Goal: Task Accomplishment & Management: Complete application form

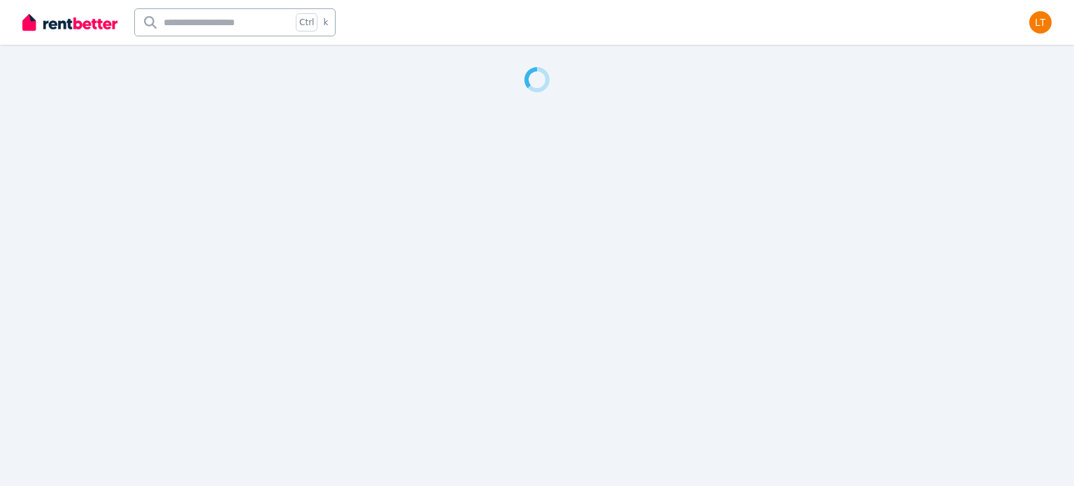
select select "***"
select select "**********"
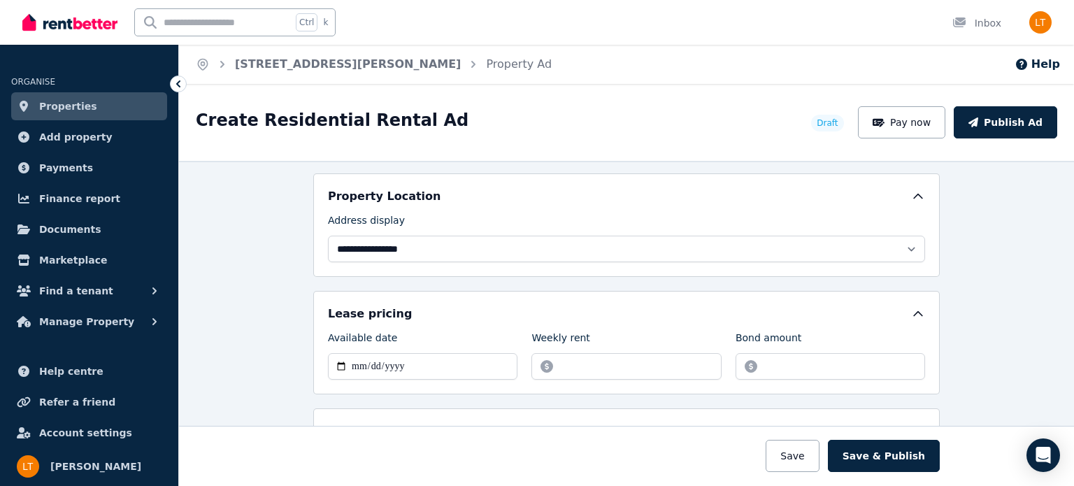
scroll to position [301, 0]
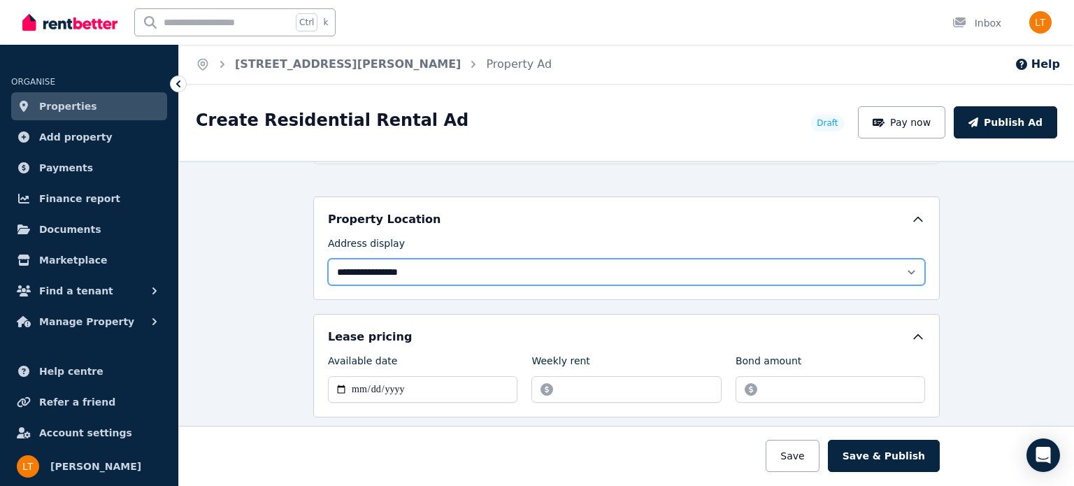
click at [350, 266] on select "**********" at bounding box center [626, 272] width 597 height 27
click at [328, 259] on select "**********" at bounding box center [626, 272] width 597 height 27
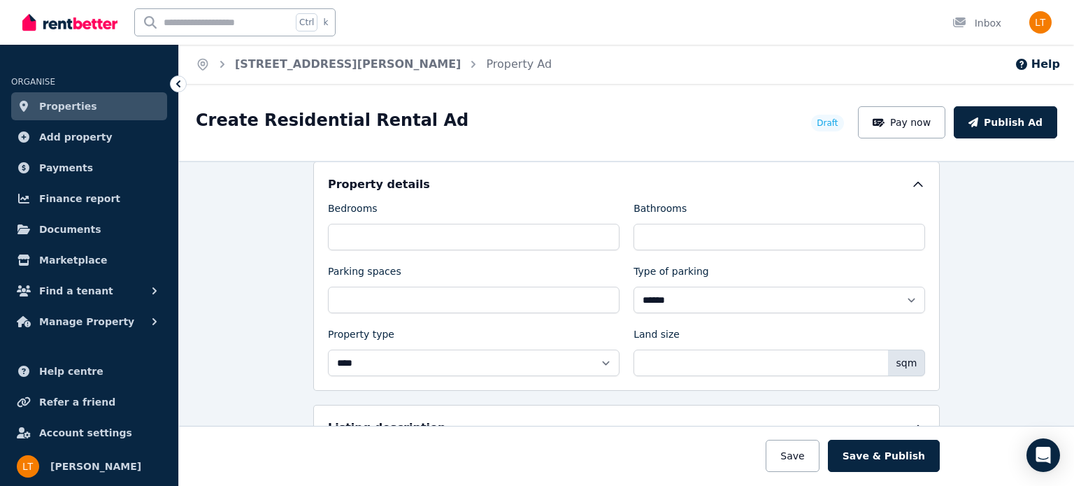
scroll to position [575, 0]
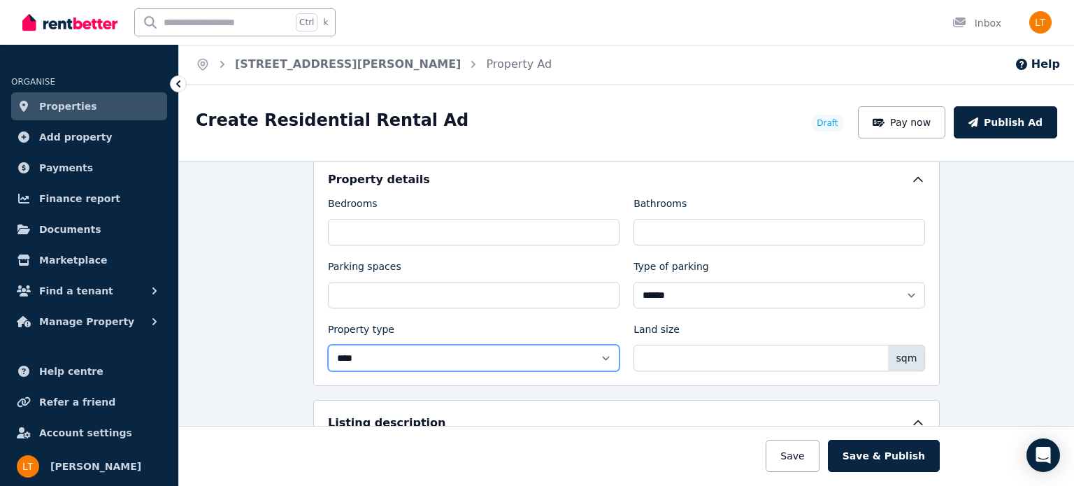
click at [598, 350] on select "**********" at bounding box center [474, 358] width 292 height 27
select select "**********"
click at [328, 345] on select "**********" at bounding box center [474, 358] width 292 height 27
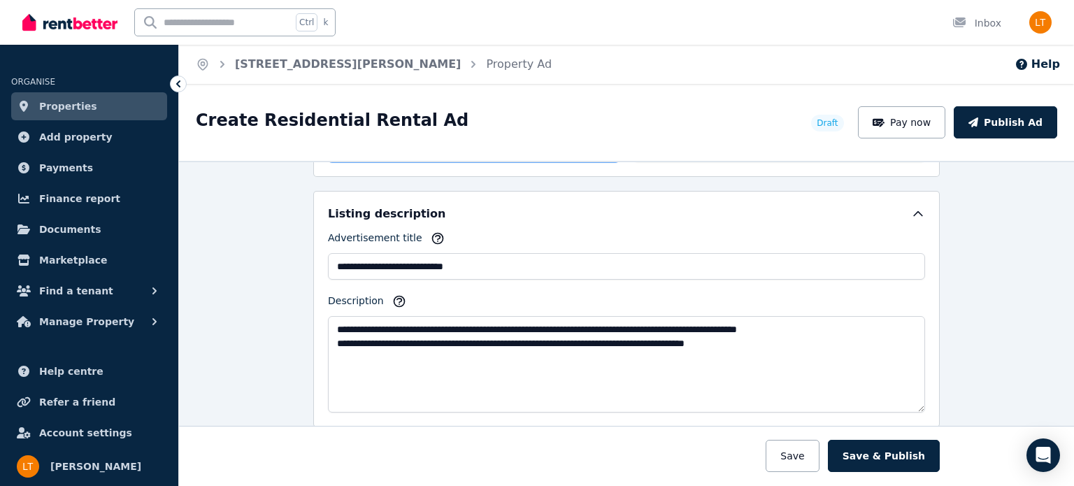
scroll to position [794, 0]
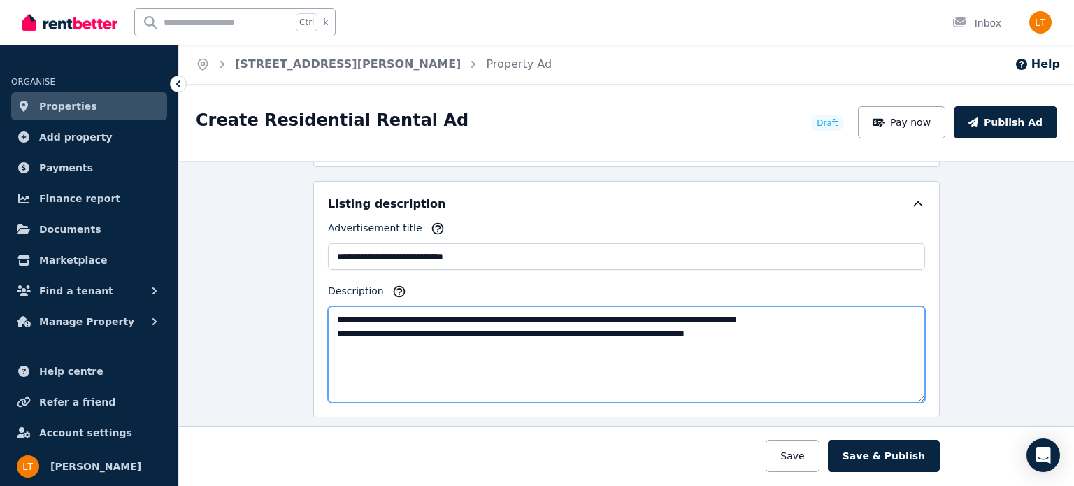
drag, startPoint x: 767, startPoint y: 330, endPoint x: 329, endPoint y: 317, distance: 437.8
click at [329, 317] on textarea "**********" at bounding box center [626, 354] width 597 height 96
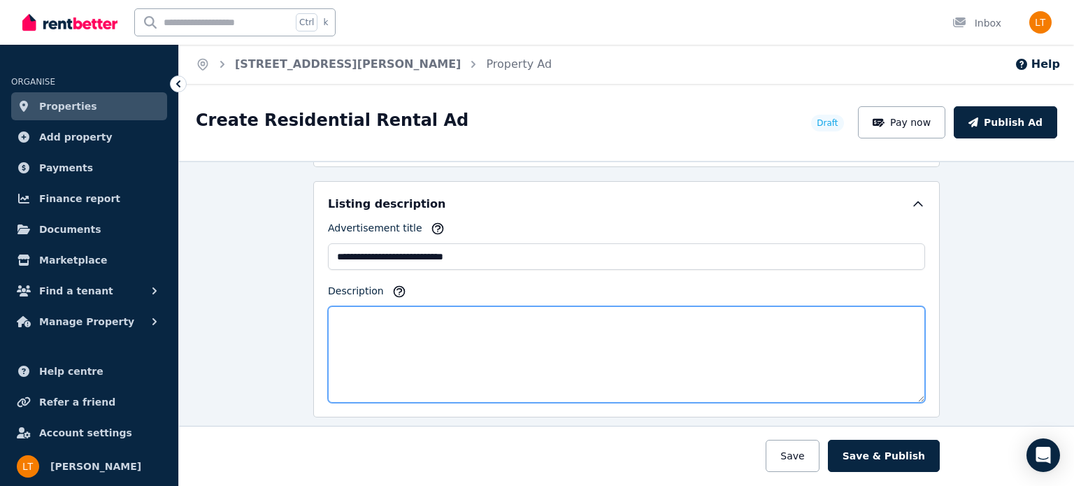
paste textarea "**********"
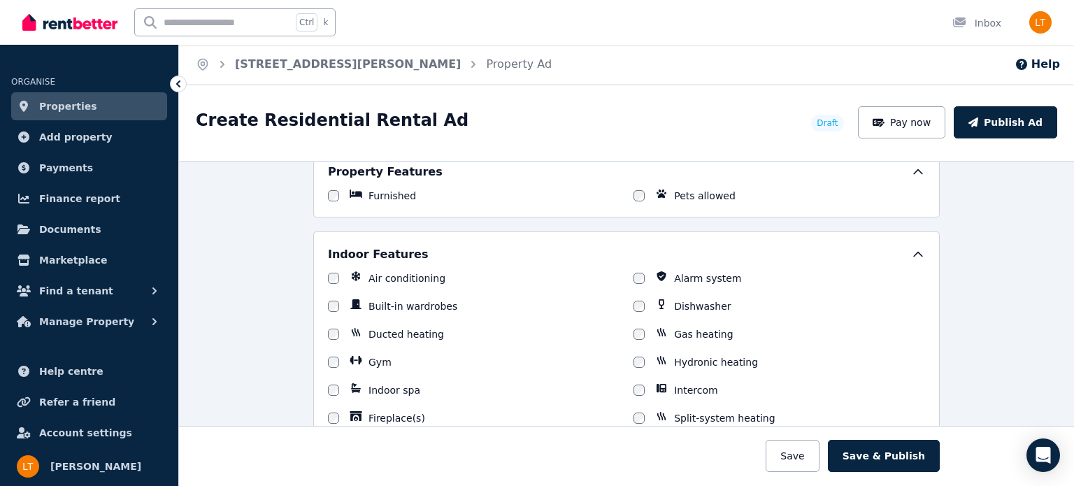
scroll to position [1081, 0]
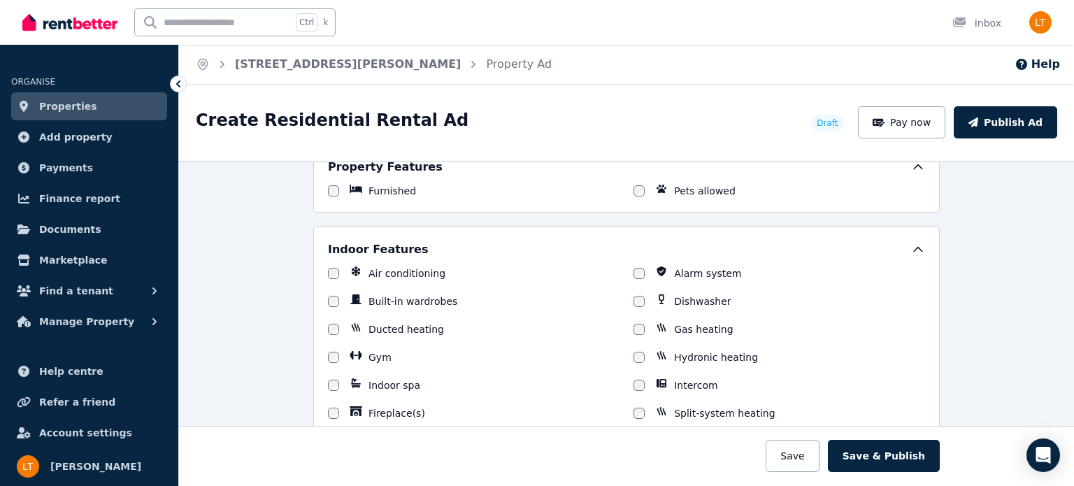
type textarea "**********"
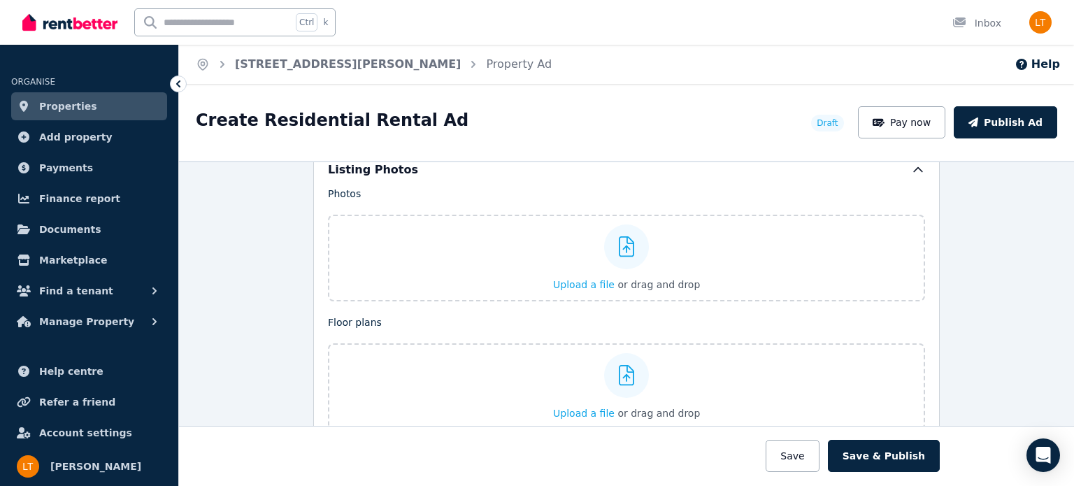
scroll to position [1697, 0]
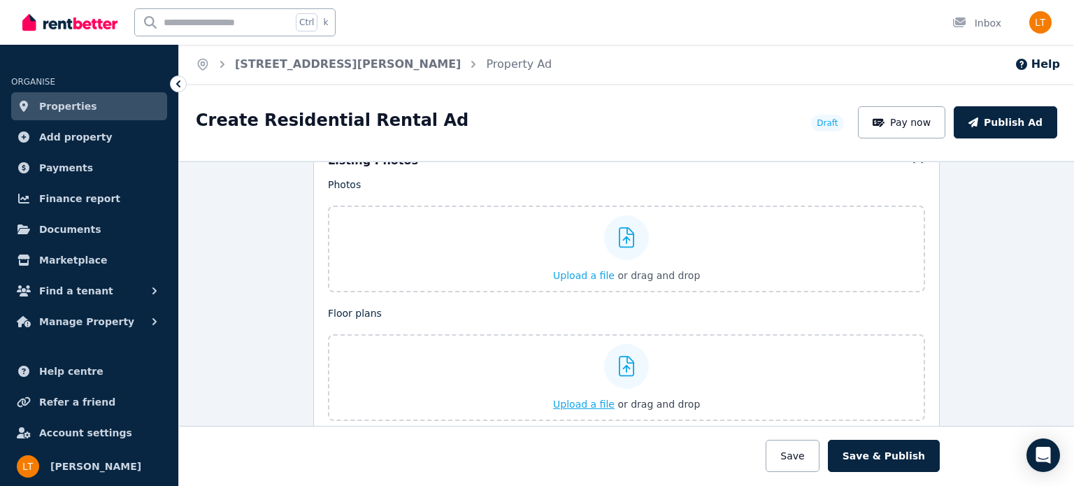
click at [619, 358] on icon at bounding box center [627, 366] width 16 height 21
click at [0, 0] on input "Upload a file or drag and drop" at bounding box center [0, 0] width 0 height 0
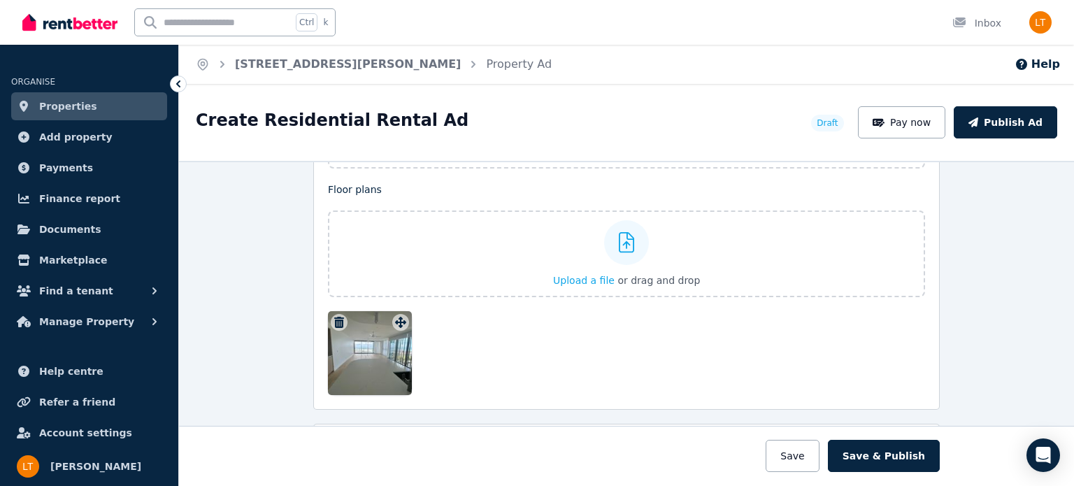
scroll to position [1832, 0]
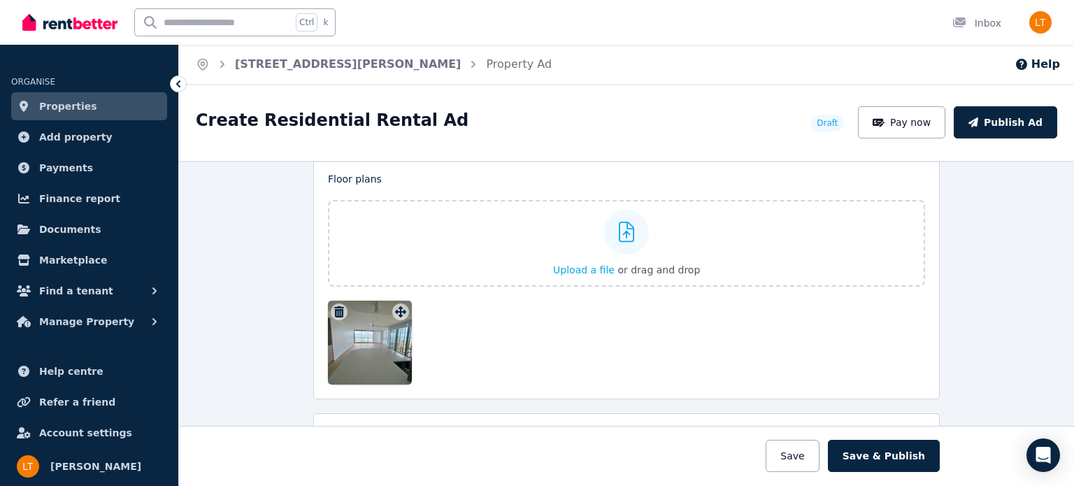
click at [333, 306] on icon "button" at bounding box center [339, 311] width 14 height 11
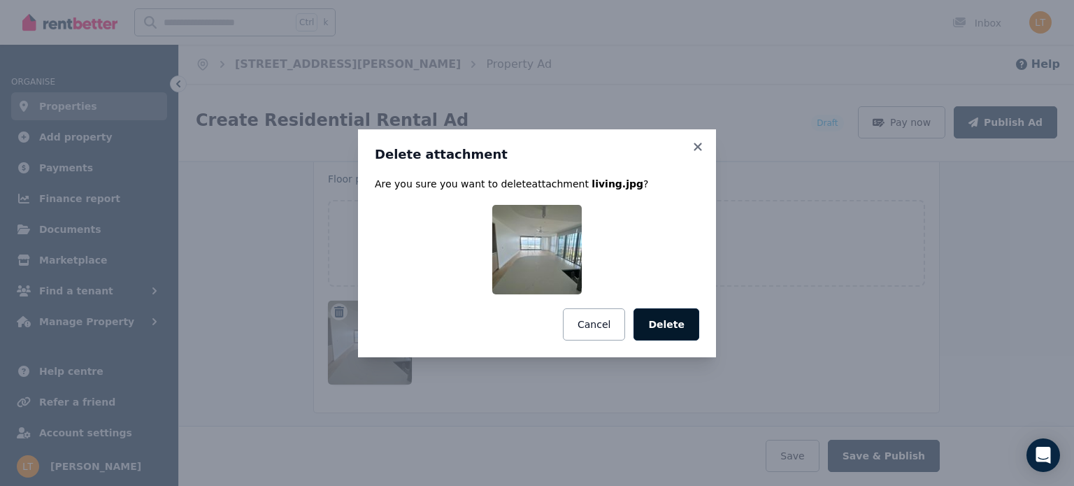
click at [666, 324] on button "Delete" at bounding box center [666, 324] width 66 height 32
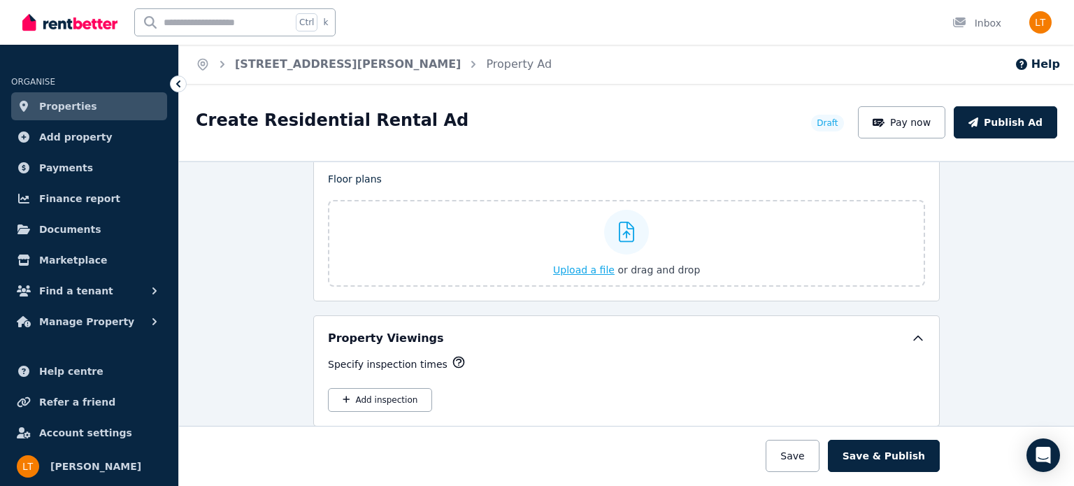
click at [587, 264] on span "Upload a file" at bounding box center [584, 269] width 62 height 11
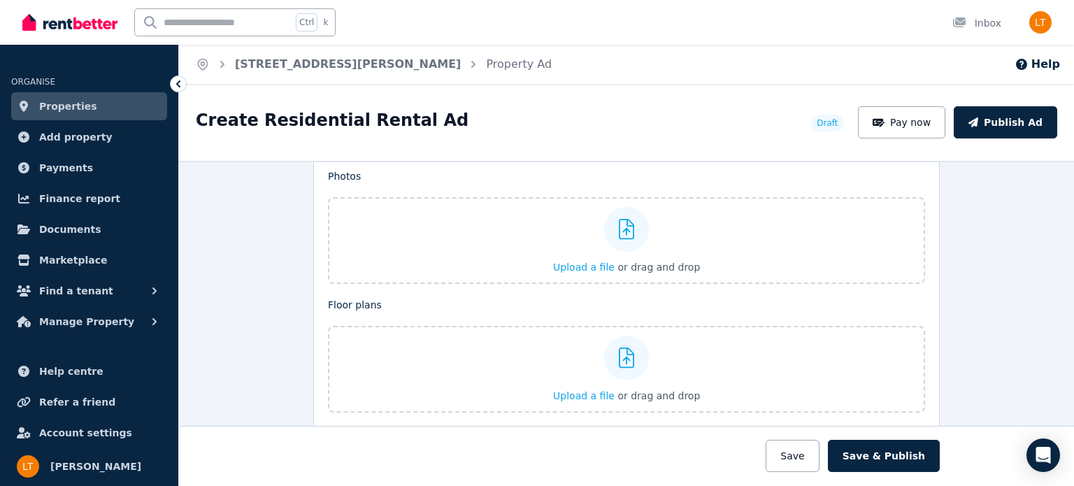
scroll to position [1665, 0]
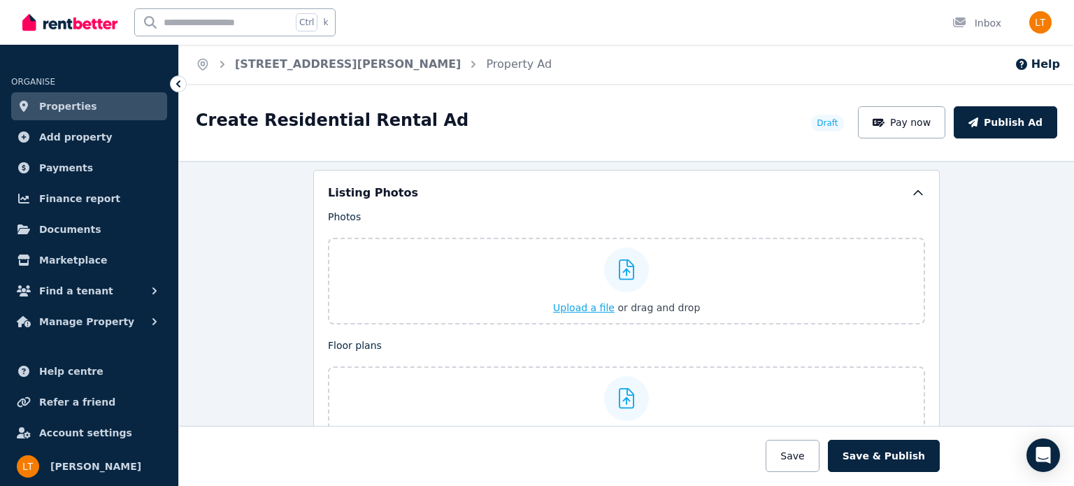
click at [582, 302] on span "Upload a file" at bounding box center [584, 307] width 62 height 11
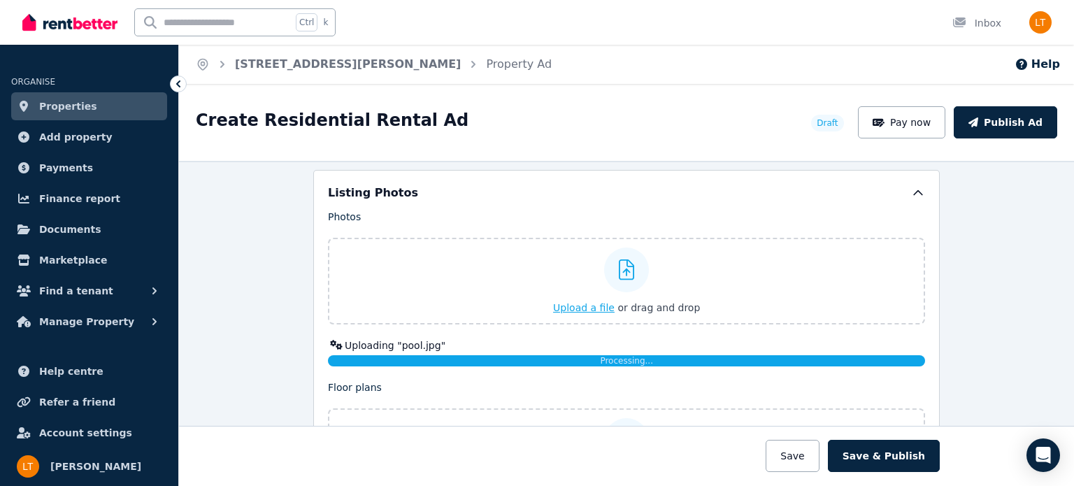
click at [586, 302] on span "Upload a file" at bounding box center [584, 307] width 62 height 11
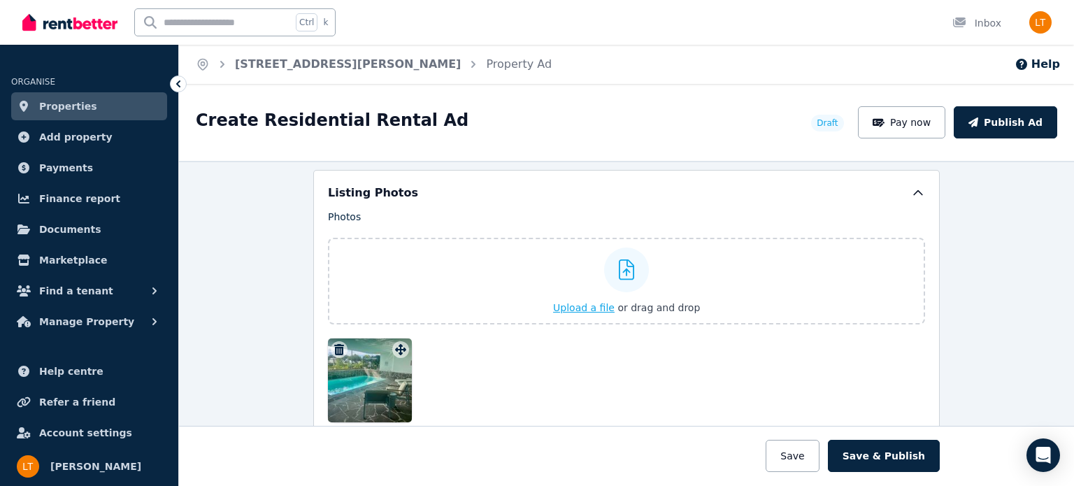
click at [583, 302] on span "Upload a file" at bounding box center [584, 307] width 62 height 11
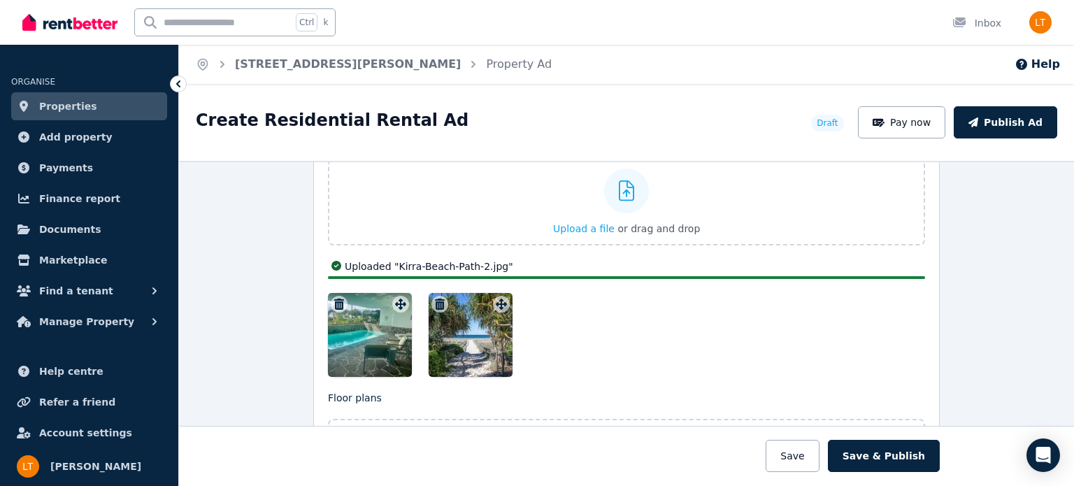
scroll to position [1754, 0]
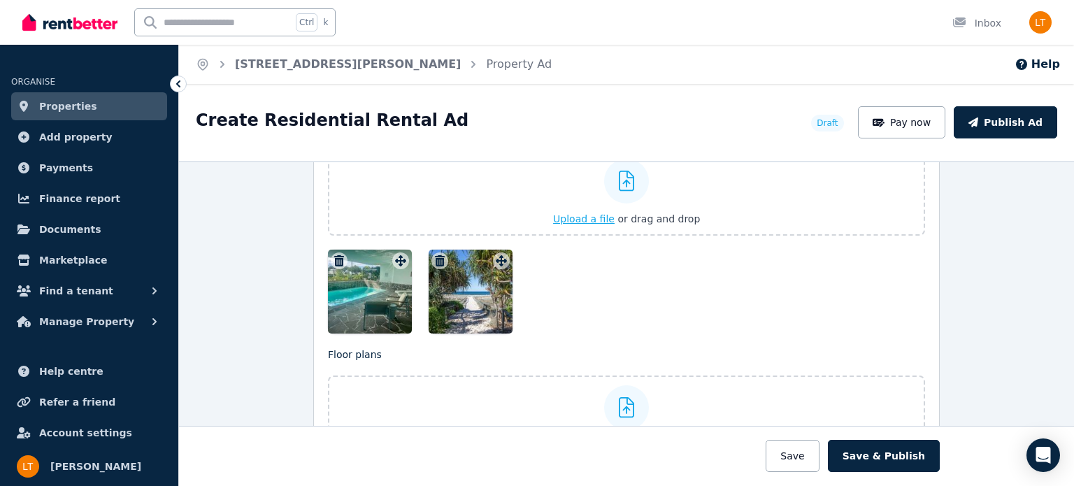
click at [568, 215] on span "Upload a file" at bounding box center [584, 218] width 62 height 11
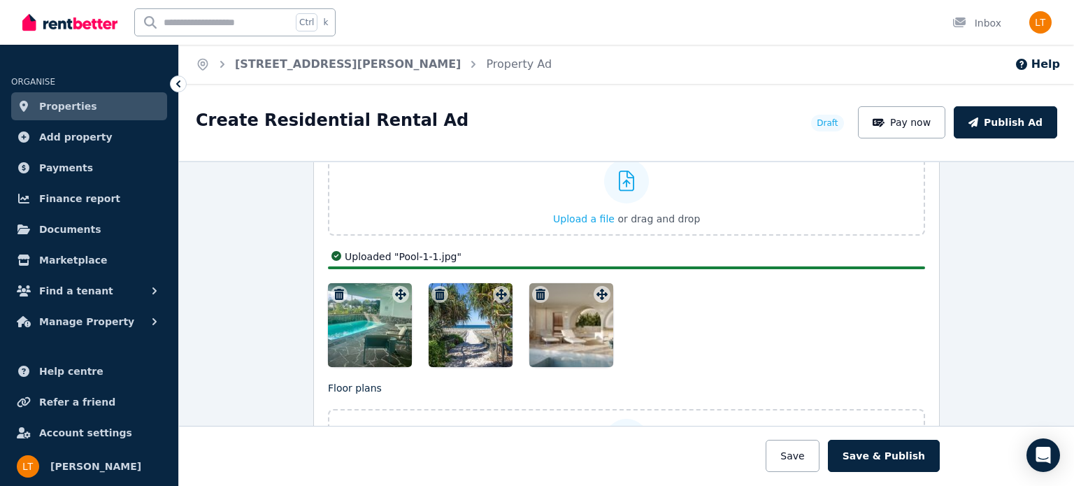
drag, startPoint x: 456, startPoint y: 306, endPoint x: 647, endPoint y: 327, distance: 192.0
click at [647, 327] on div at bounding box center [626, 325] width 597 height 84
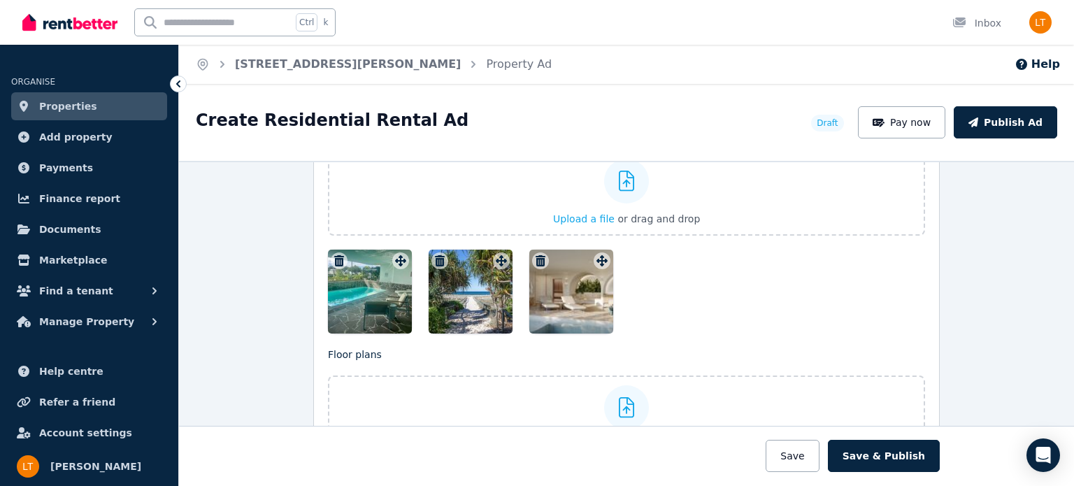
drag, startPoint x: 482, startPoint y: 280, endPoint x: 656, endPoint y: 301, distance: 174.6
click at [656, 301] on div at bounding box center [626, 292] width 597 height 84
click at [433, 255] on icon "button" at bounding box center [440, 260] width 14 height 11
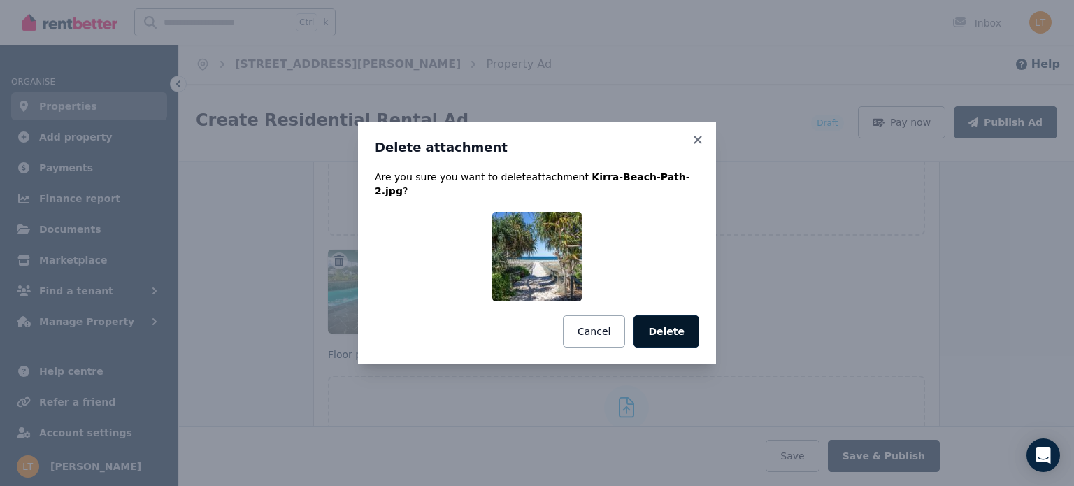
click at [656, 329] on button "Delete" at bounding box center [666, 331] width 66 height 32
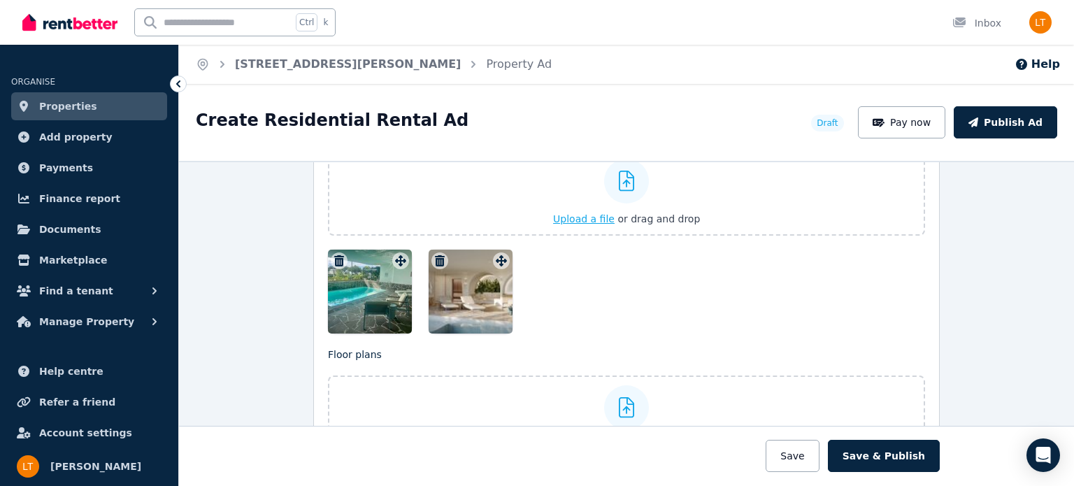
click at [582, 213] on span "Upload a file" at bounding box center [584, 218] width 62 height 11
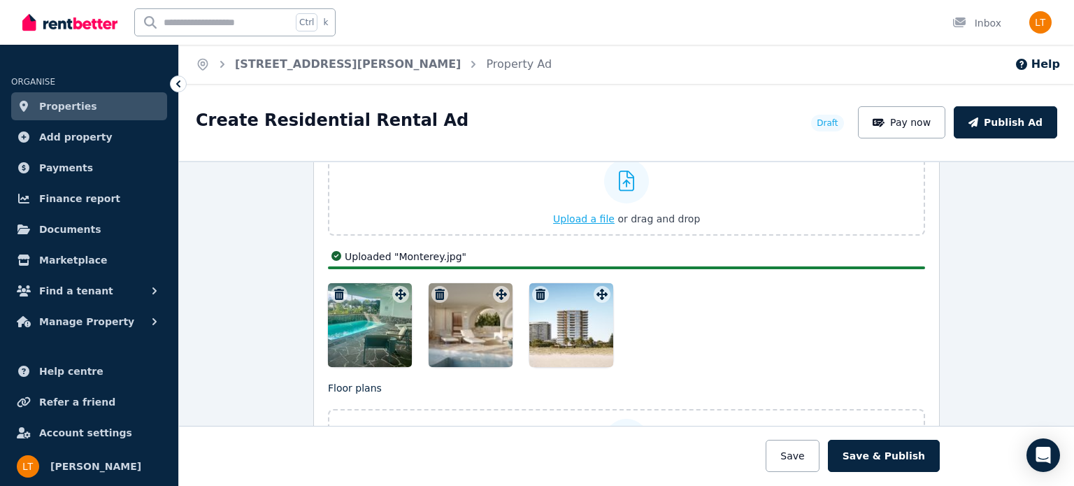
click at [596, 213] on span "Upload a file" at bounding box center [584, 218] width 62 height 11
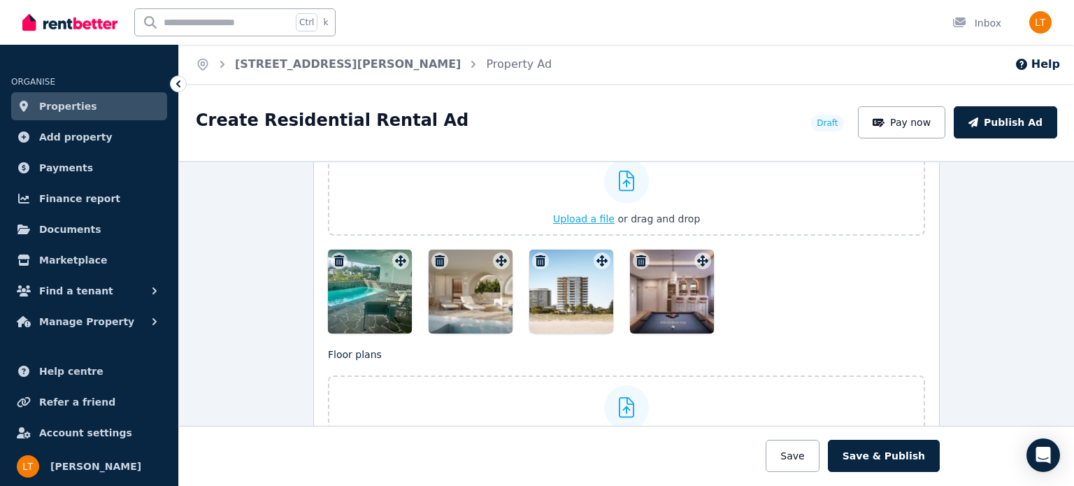
click at [568, 213] on span "Upload a file" at bounding box center [584, 218] width 62 height 11
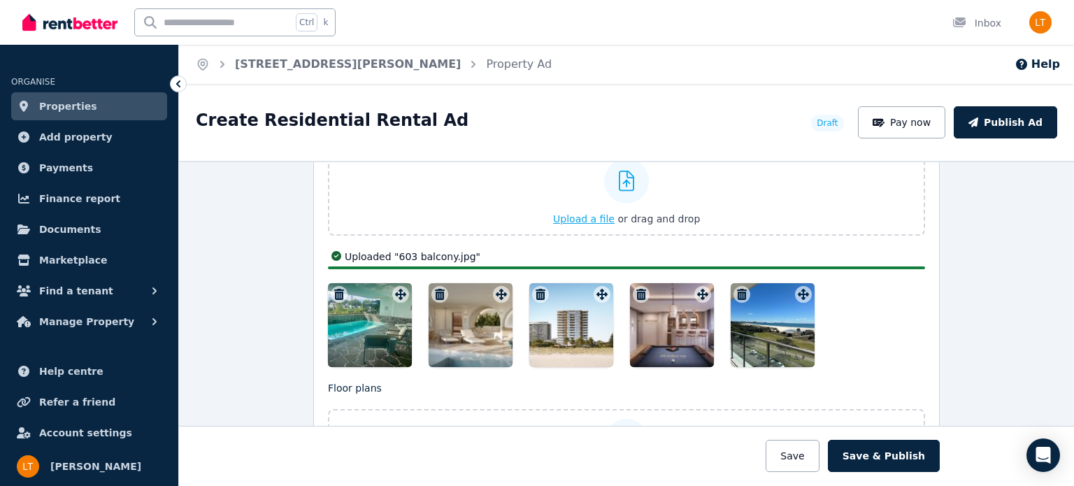
click at [591, 213] on span "Upload a file" at bounding box center [584, 218] width 62 height 11
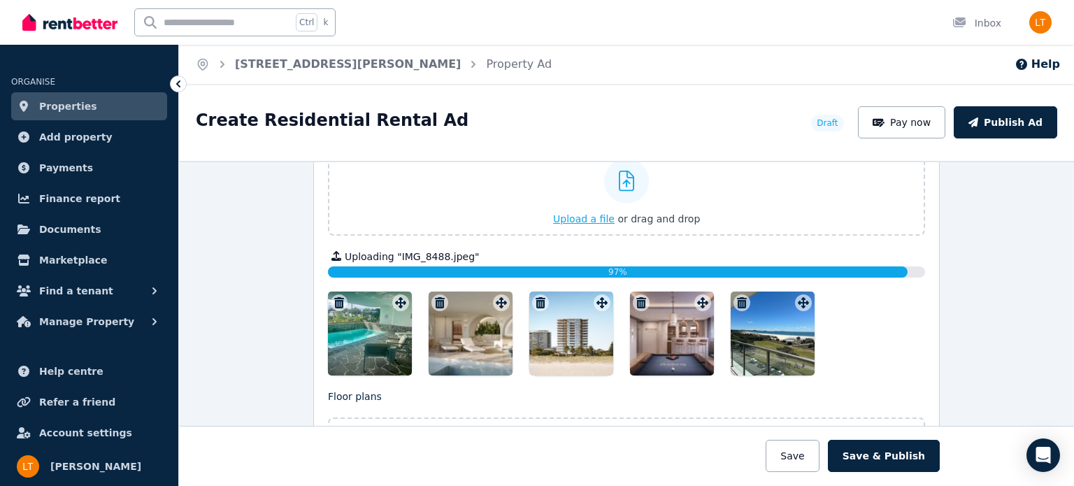
click at [587, 215] on span "Upload a file" at bounding box center [584, 218] width 62 height 11
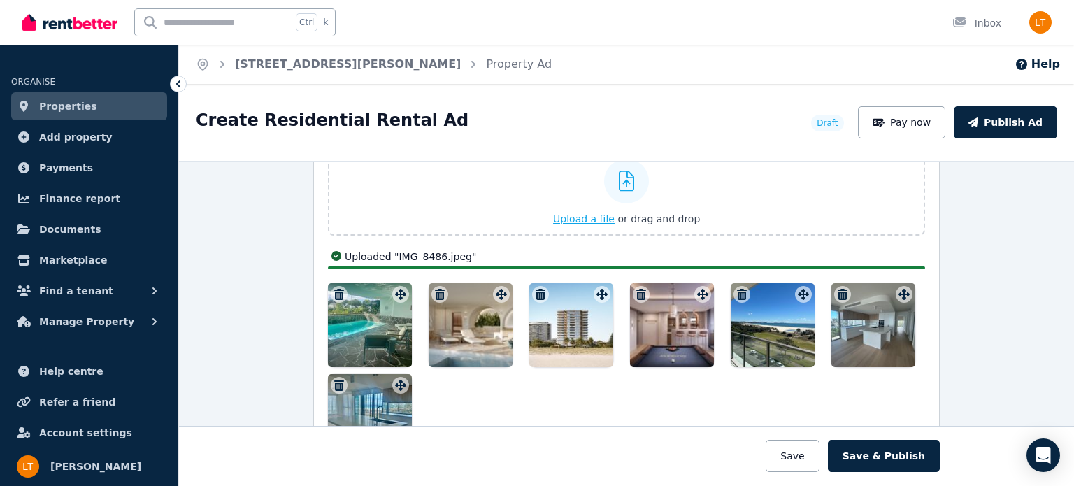
click at [589, 215] on span "Upload a file" at bounding box center [584, 218] width 62 height 11
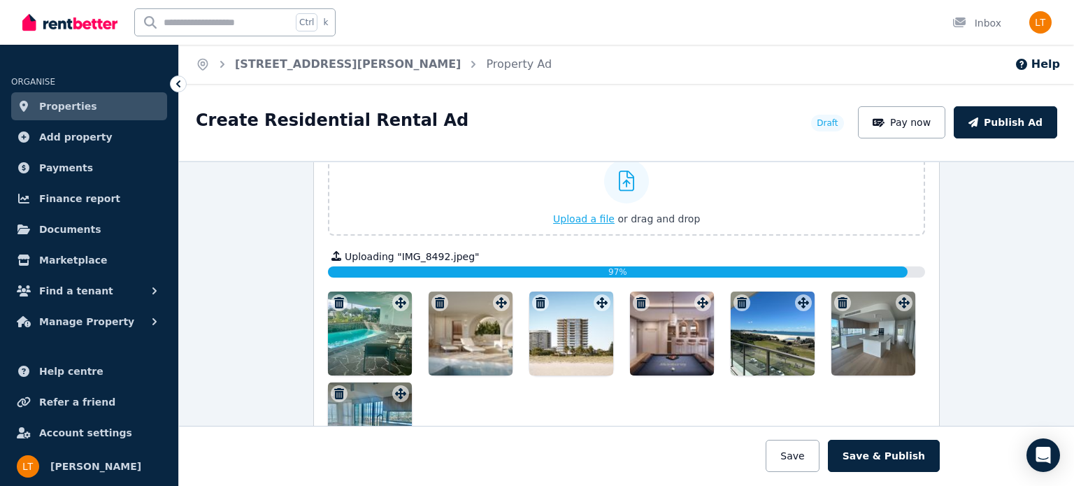
click at [583, 213] on span "Upload a file" at bounding box center [584, 218] width 62 height 11
click at [588, 214] on span "Upload a file" at bounding box center [584, 218] width 62 height 11
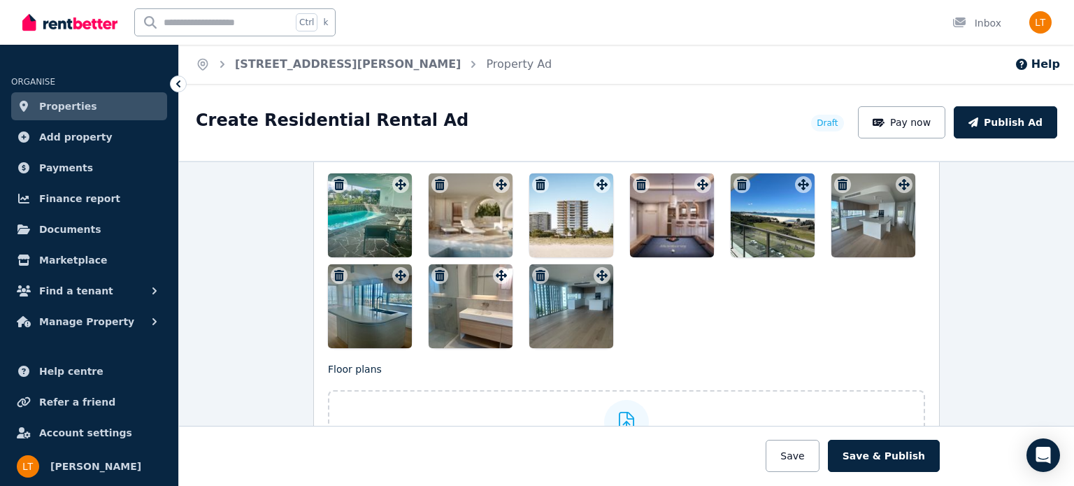
scroll to position [1871, 0]
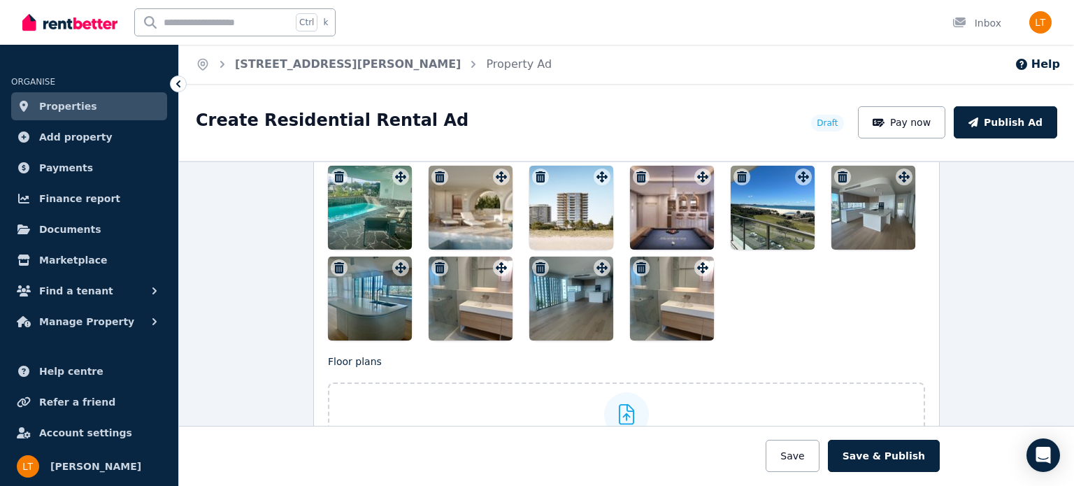
click at [636, 262] on icon "button" at bounding box center [641, 267] width 10 height 11
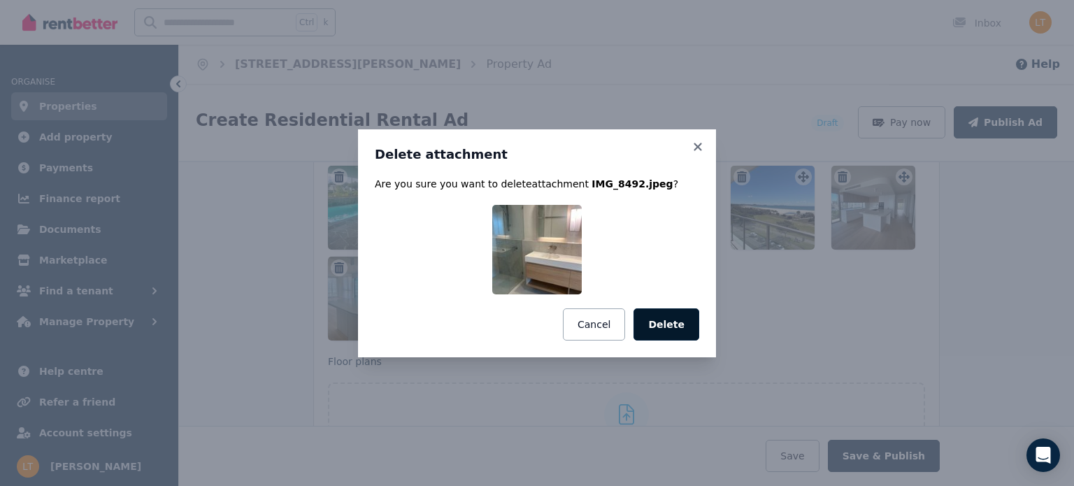
click at [659, 324] on button "Delete" at bounding box center [666, 324] width 66 height 32
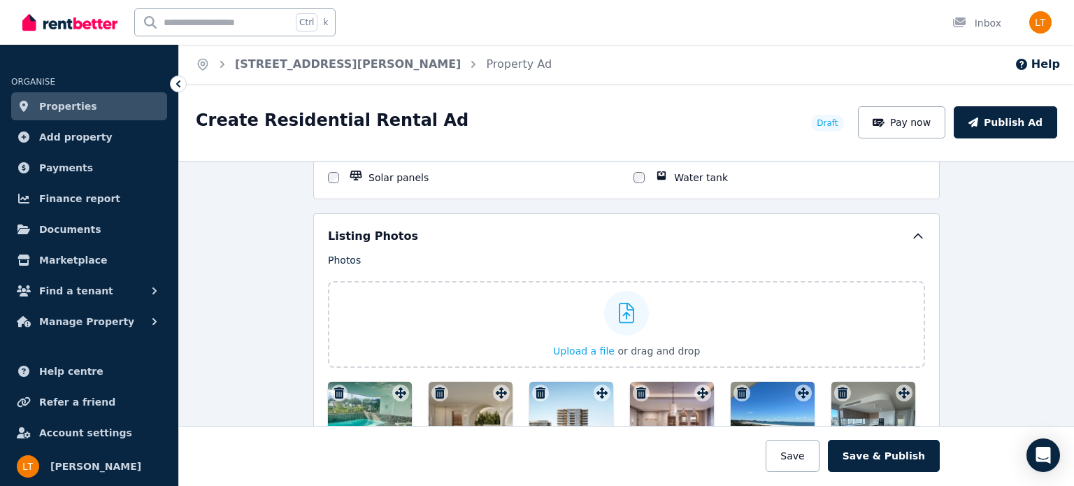
scroll to position [1613, 0]
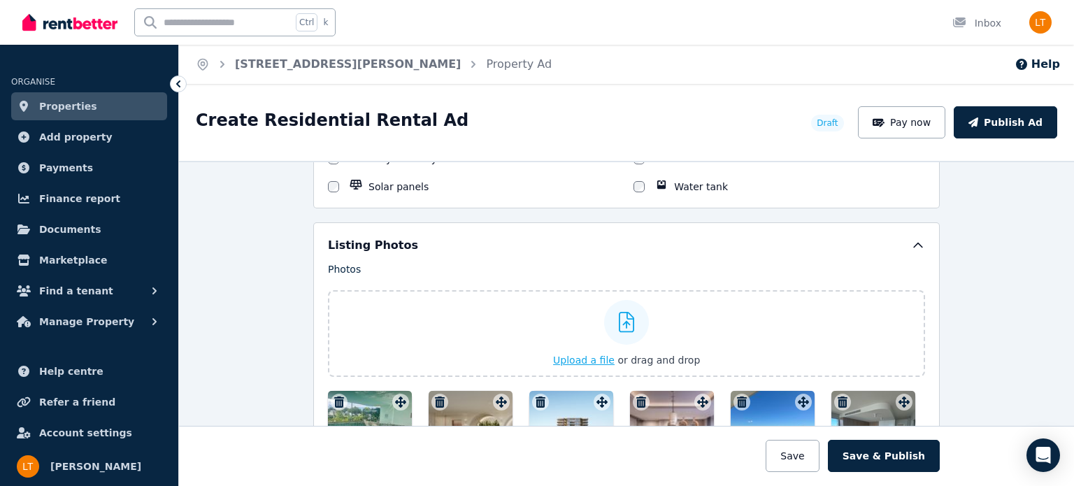
click at [582, 354] on span "Upload a file" at bounding box center [584, 359] width 62 height 11
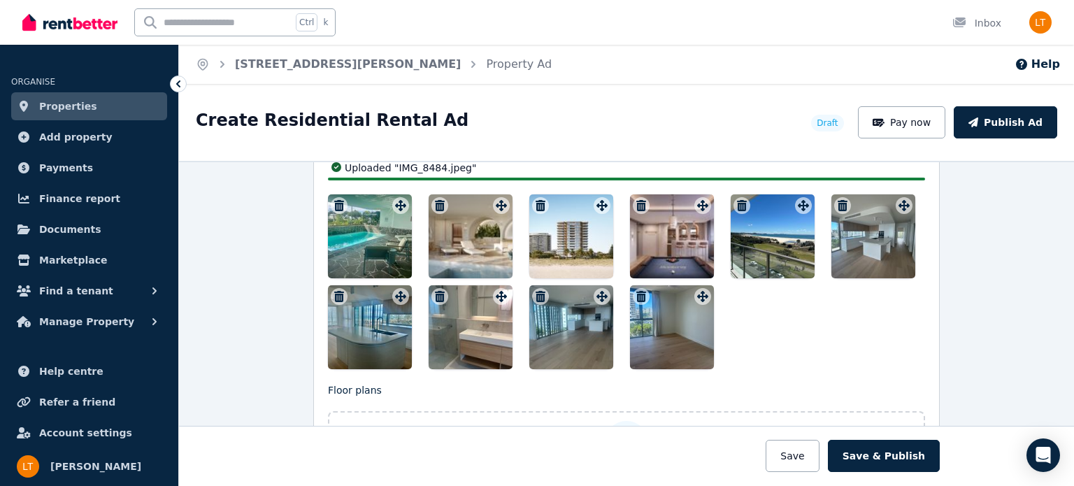
scroll to position [1809, 0]
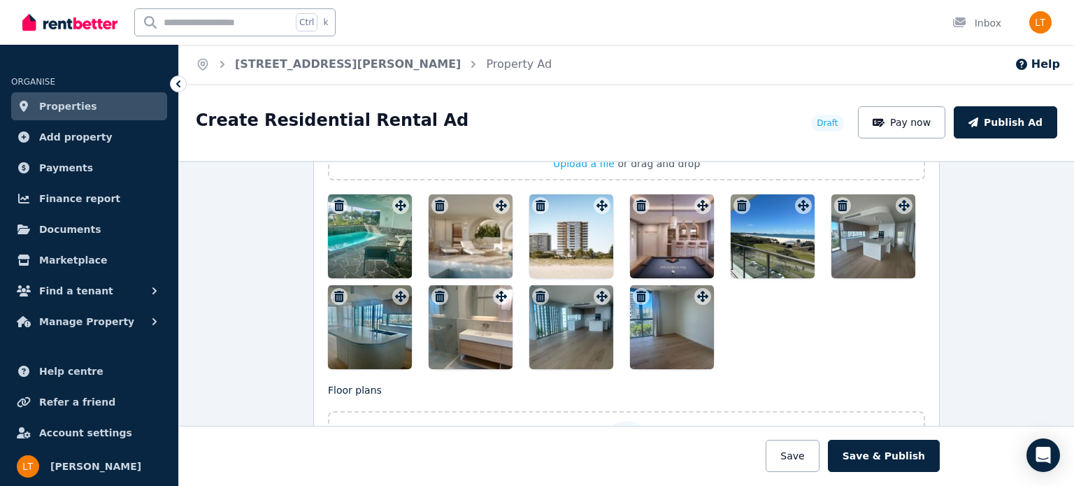
drag, startPoint x: 666, startPoint y: 352, endPoint x: 665, endPoint y: 378, distance: 26.6
click at [665, 383] on p "Floor plans" at bounding box center [626, 390] width 597 height 14
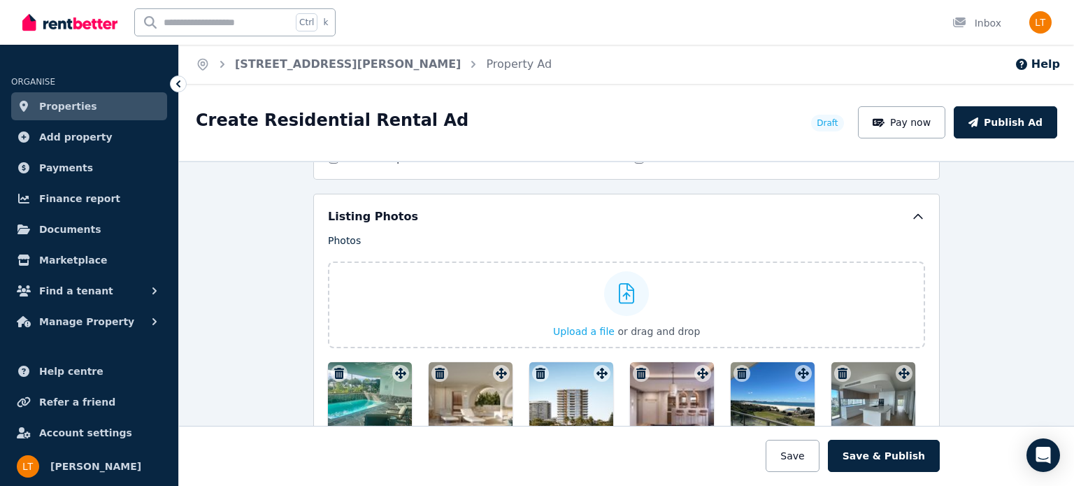
scroll to position [1652, 0]
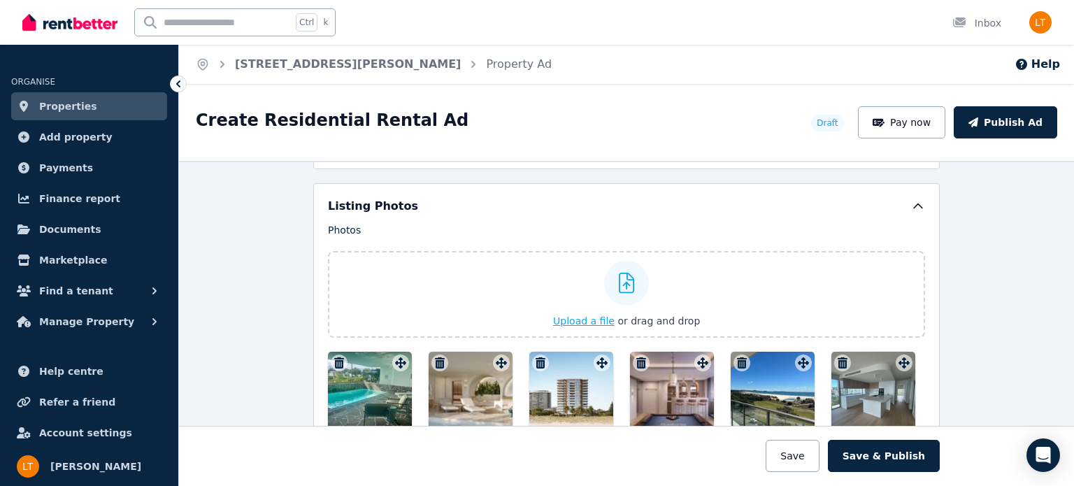
click at [588, 315] on span "Upload a file" at bounding box center [584, 320] width 62 height 11
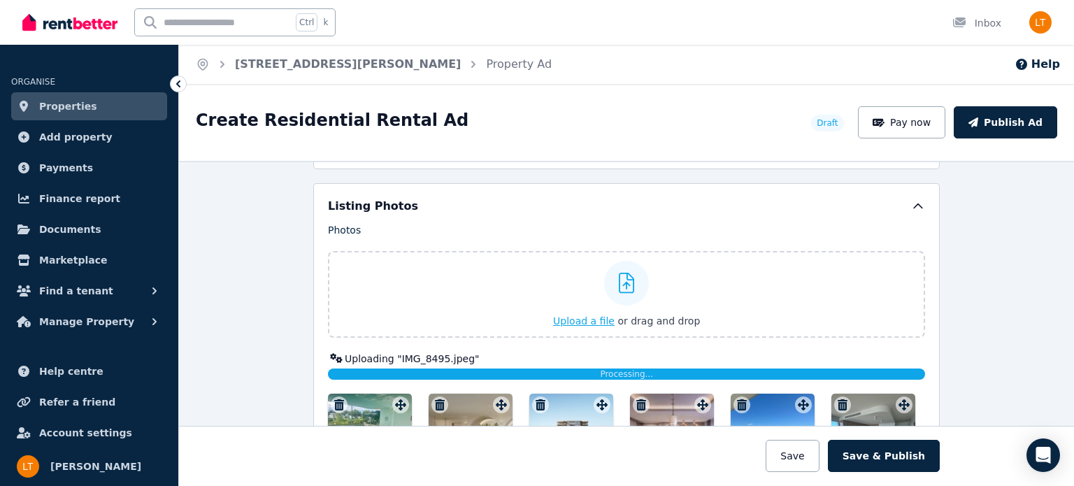
click at [599, 315] on span "Upload a file" at bounding box center [584, 320] width 62 height 11
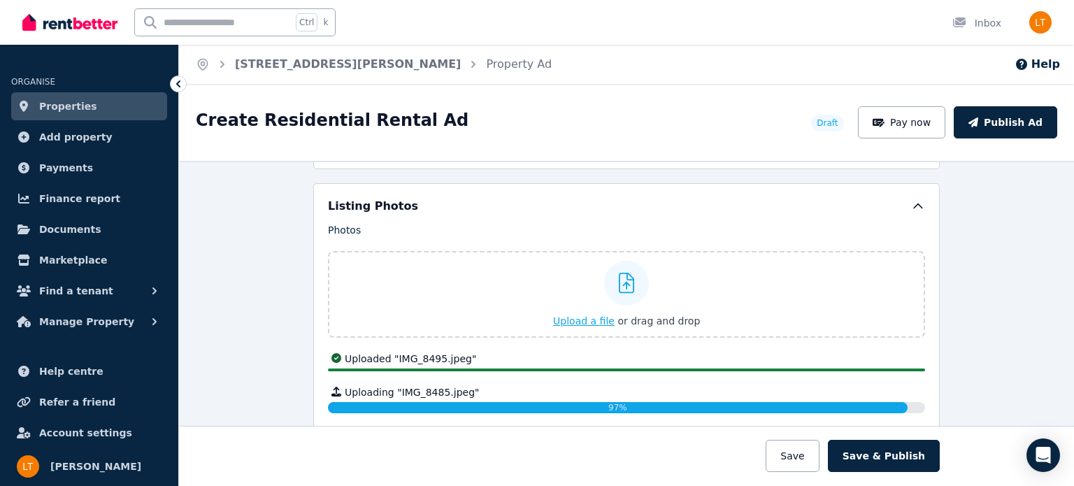
click at [577, 315] on span "Upload a file" at bounding box center [584, 320] width 62 height 11
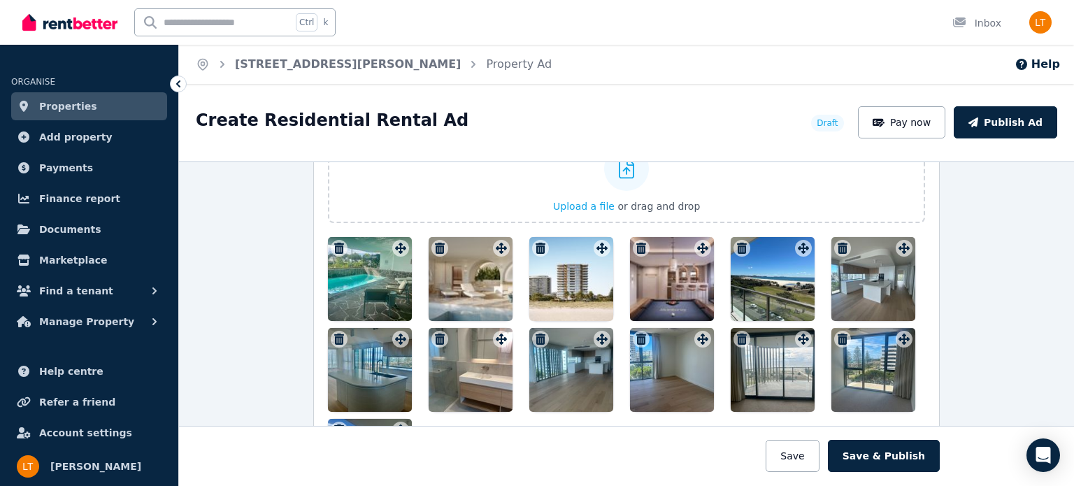
scroll to position [1746, 0]
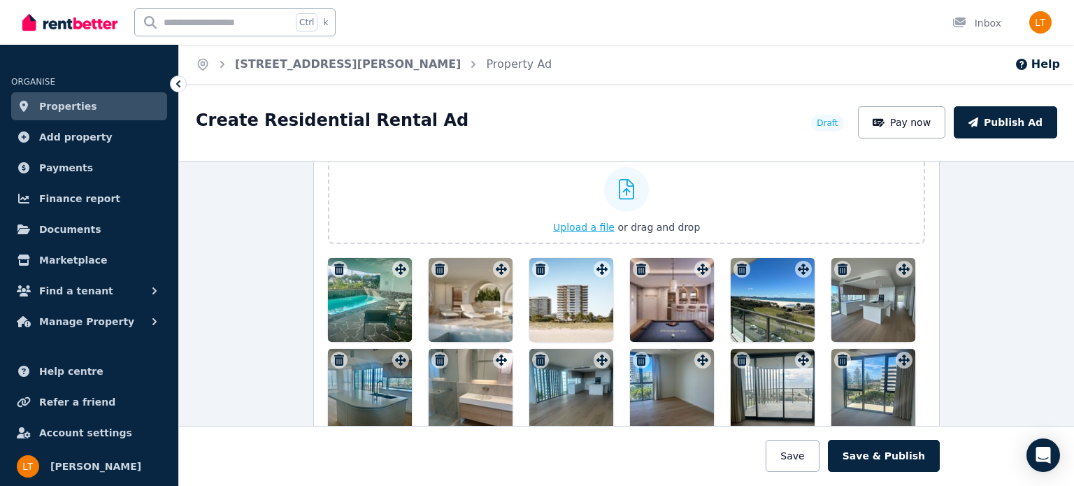
click at [568, 222] on span "Upload a file" at bounding box center [584, 227] width 62 height 11
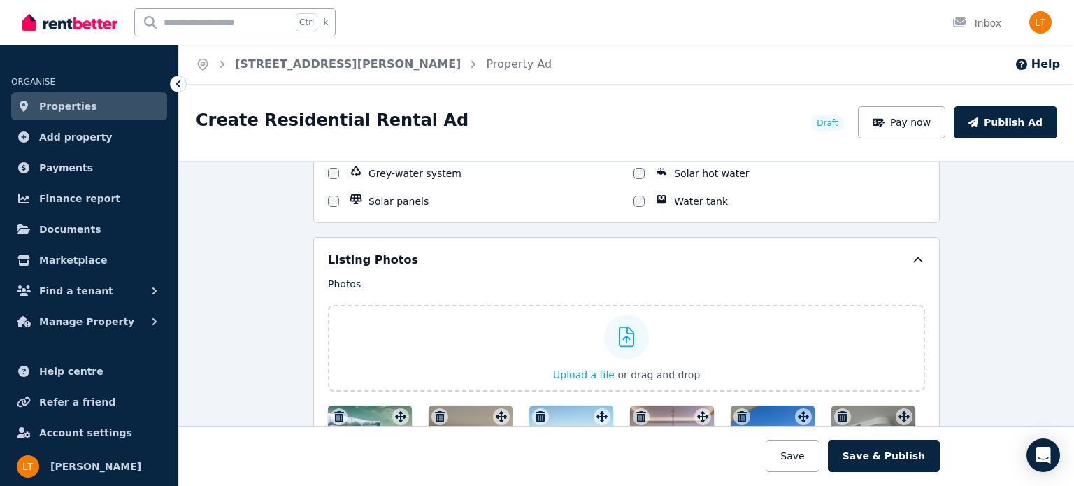
scroll to position [1583, 0]
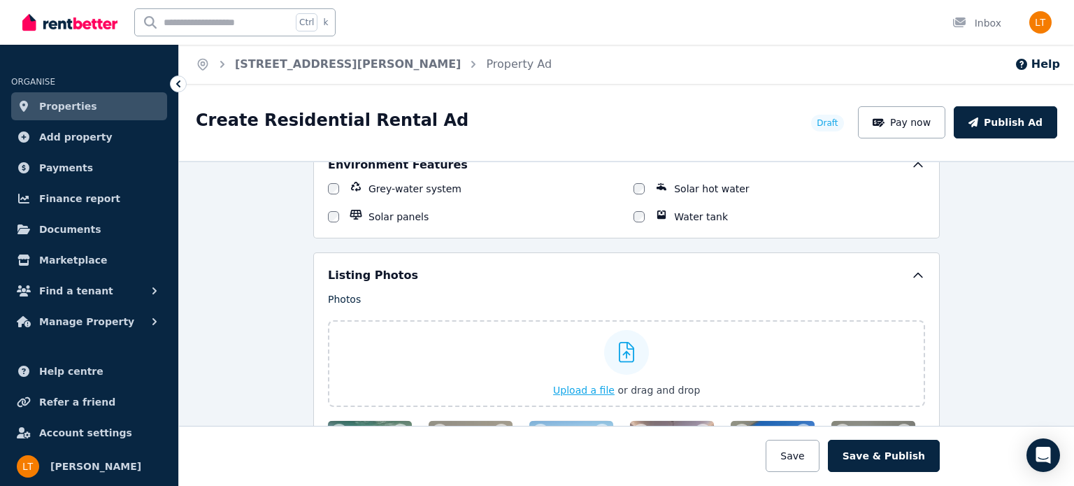
click at [570, 384] on span "Upload a file" at bounding box center [584, 389] width 62 height 11
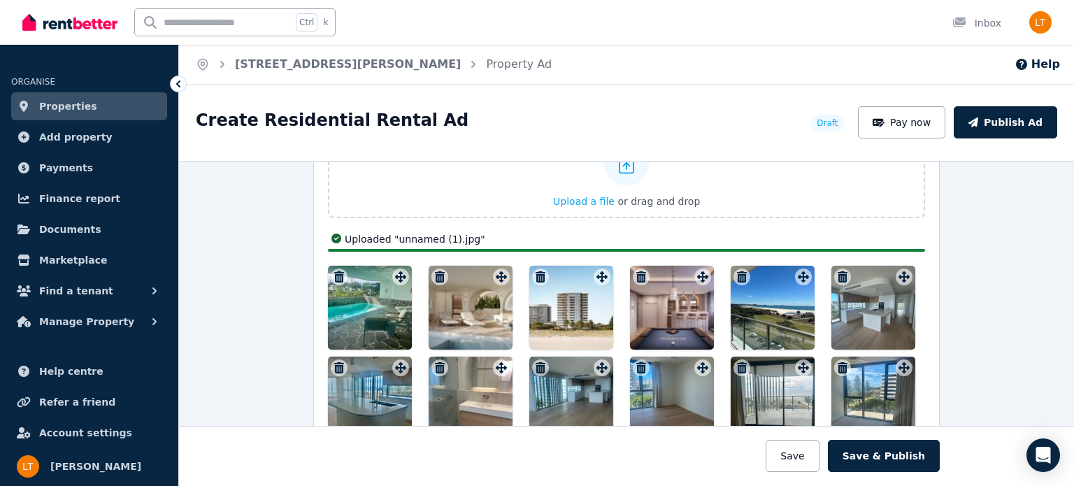
scroll to position [1746, 0]
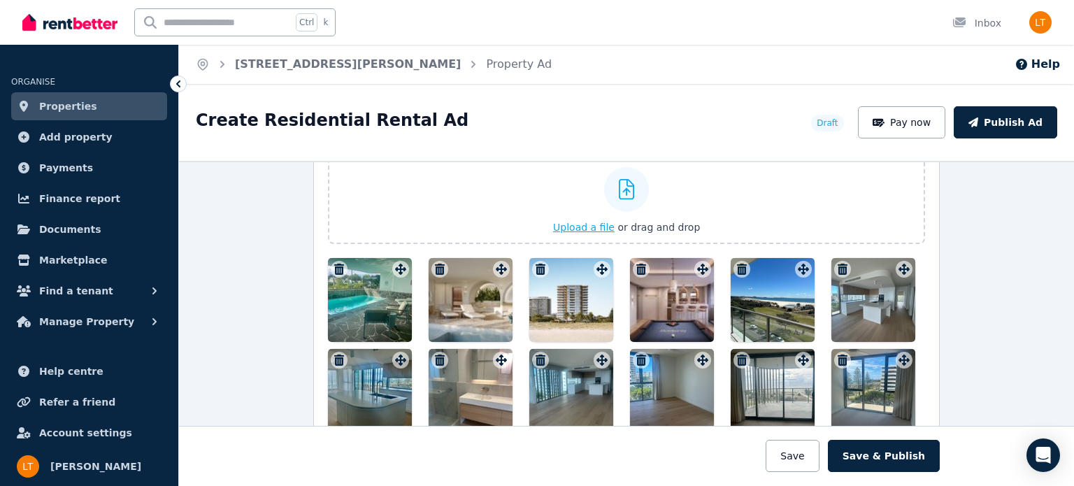
click at [579, 222] on span "Upload a file" at bounding box center [584, 227] width 62 height 11
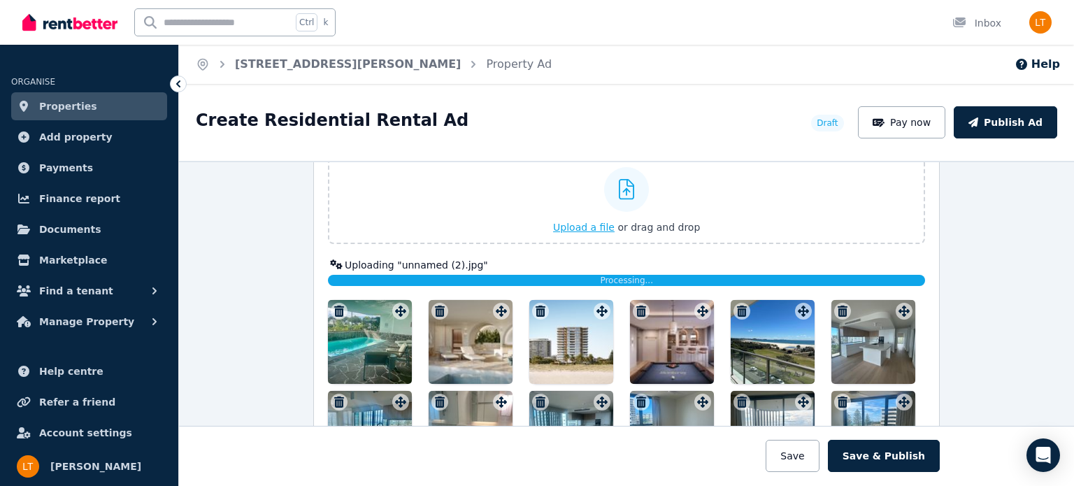
click at [607, 222] on span "Upload a file" at bounding box center [584, 227] width 62 height 11
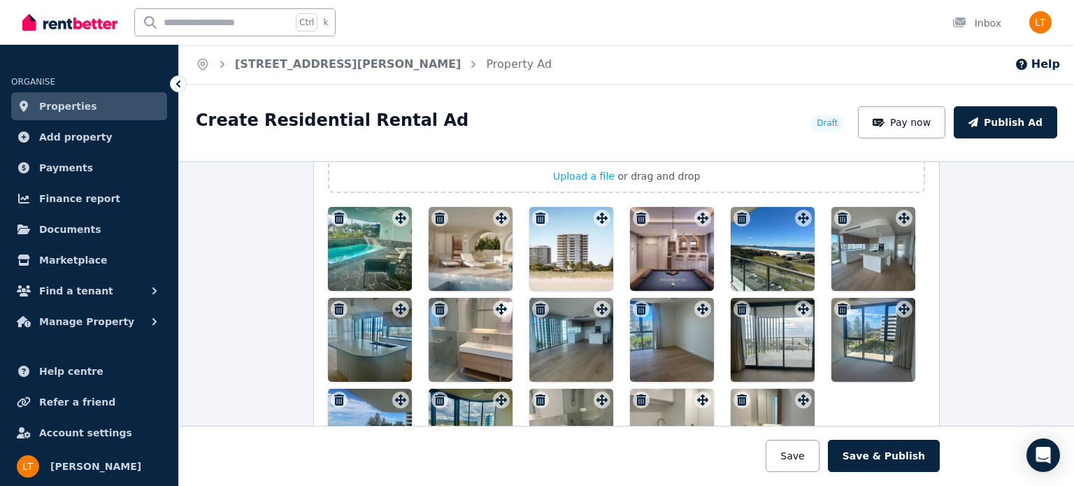
scroll to position [1761, 0]
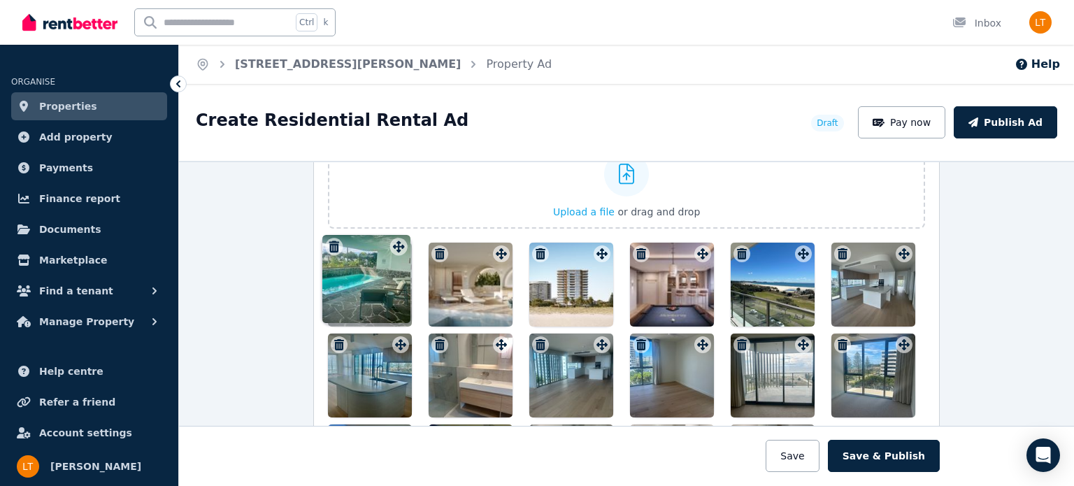
click at [394, 250] on div "Photos Upload a file or drag and drop Uploaded " Kirra-Beach-Path-2.jpg " Uploa…" at bounding box center [626, 311] width 597 height 394
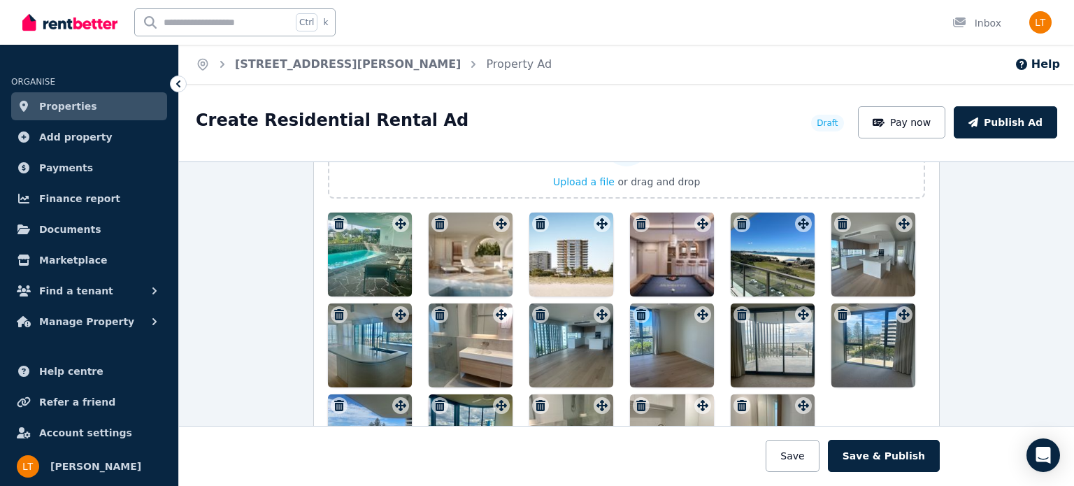
scroll to position [1790, 0]
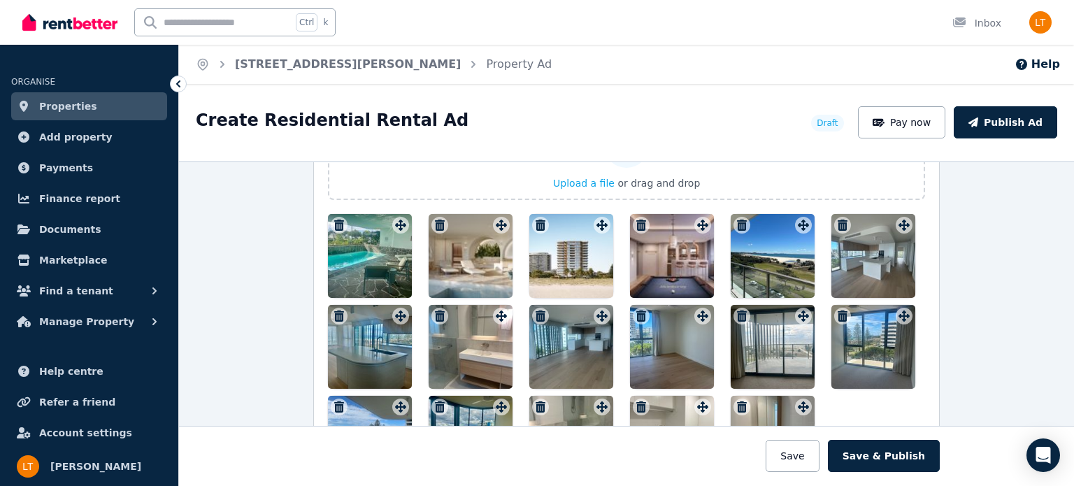
click at [334, 220] on icon "button" at bounding box center [339, 225] width 10 height 11
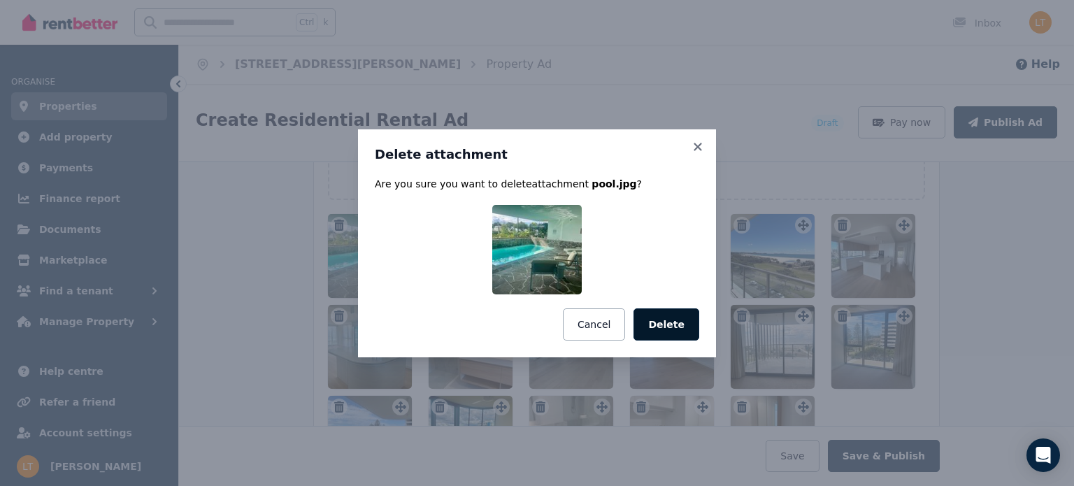
click at [677, 320] on button "Delete" at bounding box center [666, 324] width 66 height 32
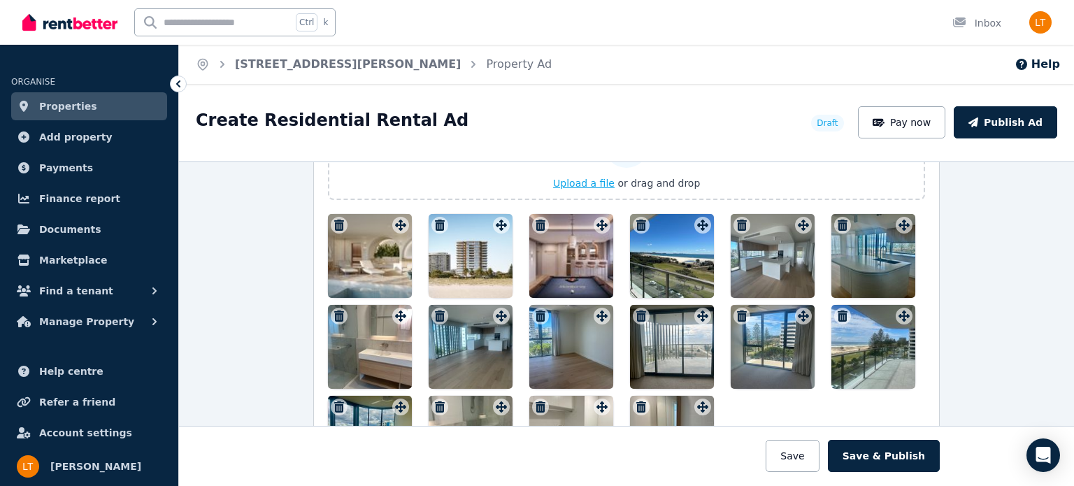
click at [598, 178] on span "Upload a file" at bounding box center [584, 183] width 62 height 11
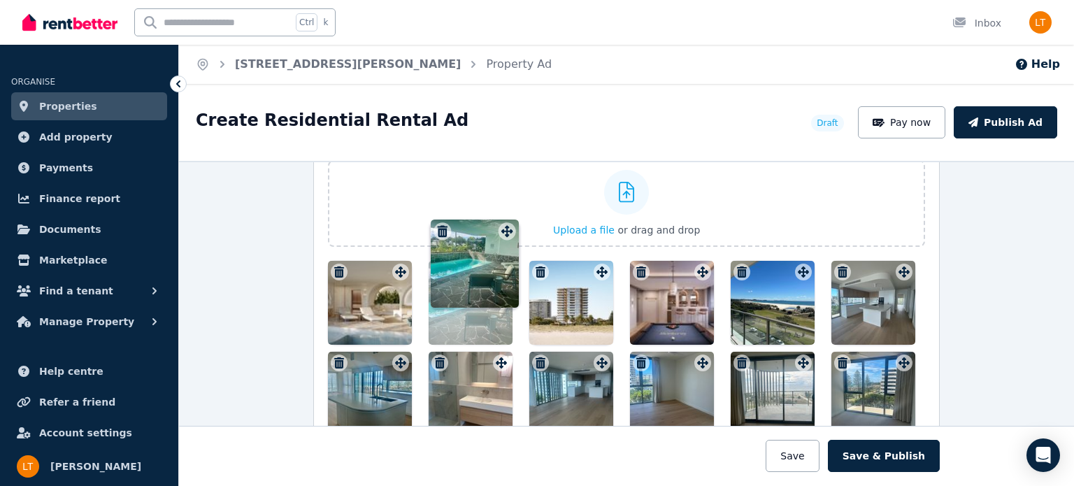
scroll to position [1736, 0]
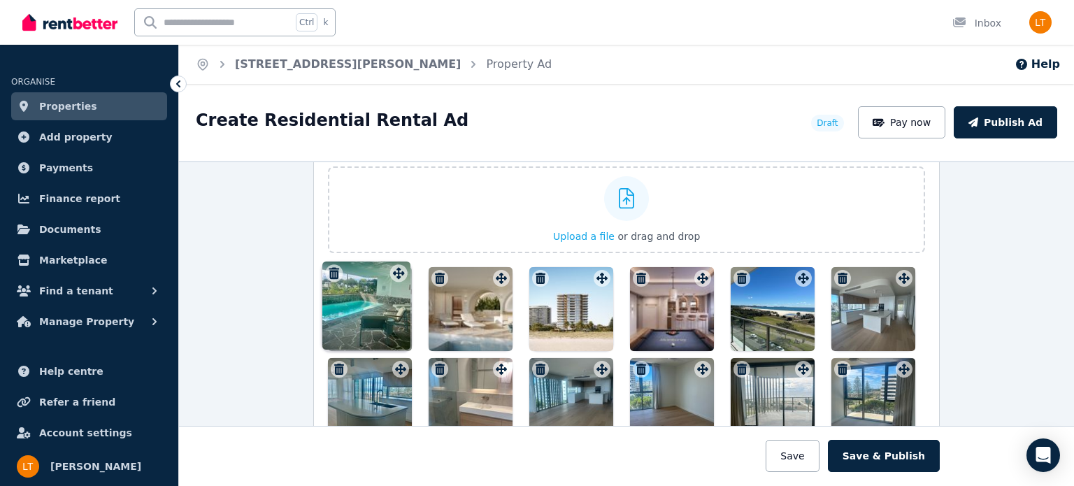
drag, startPoint x: 800, startPoint y: 417, endPoint x: 399, endPoint y: 265, distance: 428.3
click at [399, 265] on div "Photos Upload a file or drag and drop Uploaded " Kirra-Beach-Path-2.jpg " Uploa…" at bounding box center [626, 335] width 597 height 394
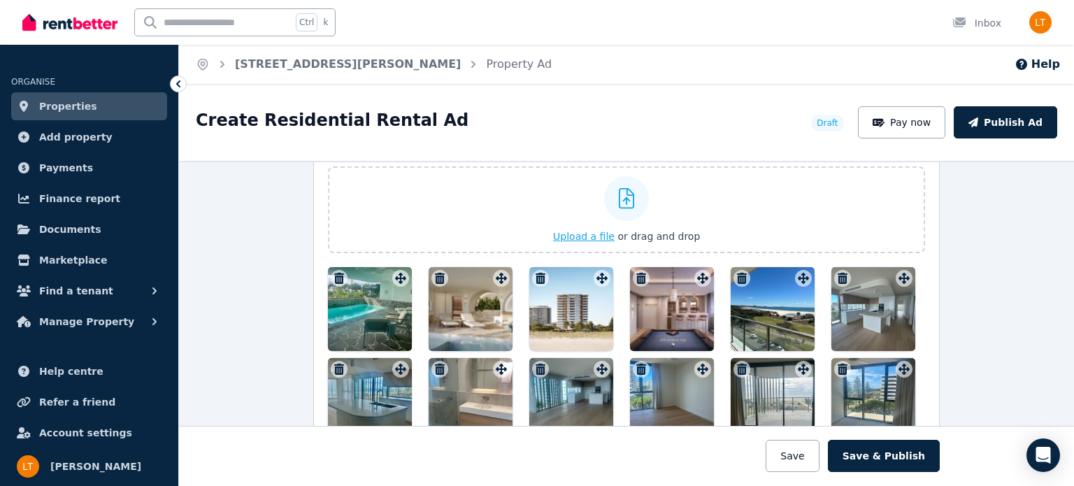
click at [577, 231] on span "Upload a file" at bounding box center [584, 236] width 62 height 11
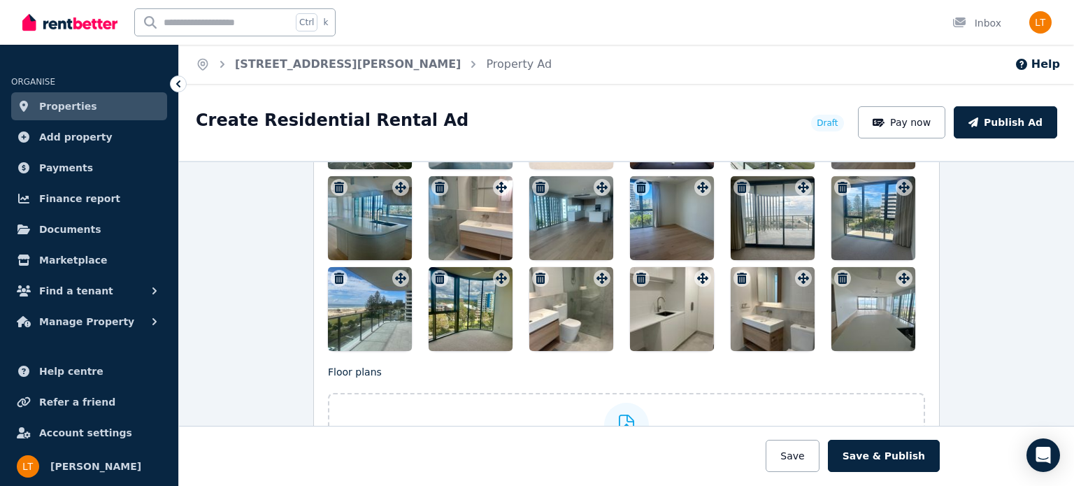
scroll to position [1918, 0]
click at [874, 319] on div at bounding box center [873, 309] width 84 height 84
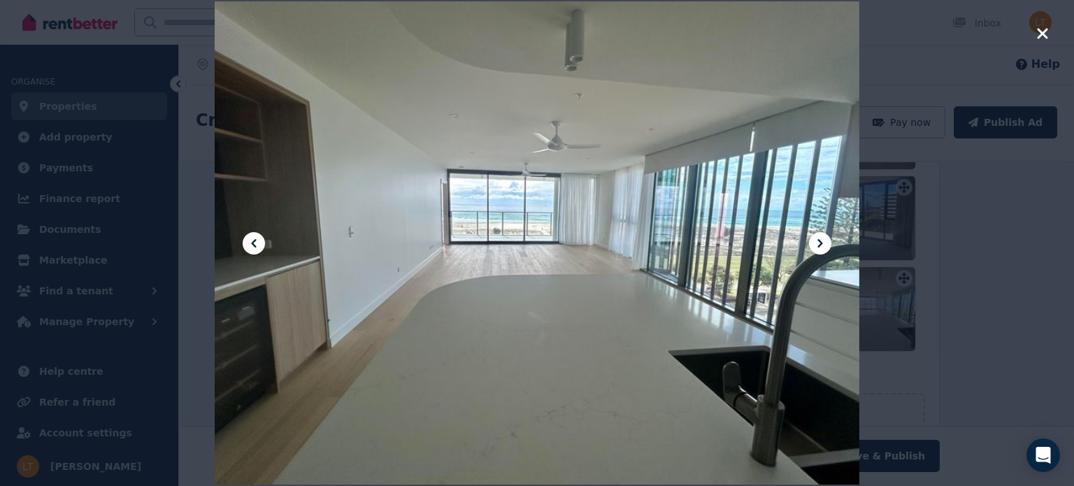
click at [814, 245] on icon at bounding box center [820, 243] width 17 height 17
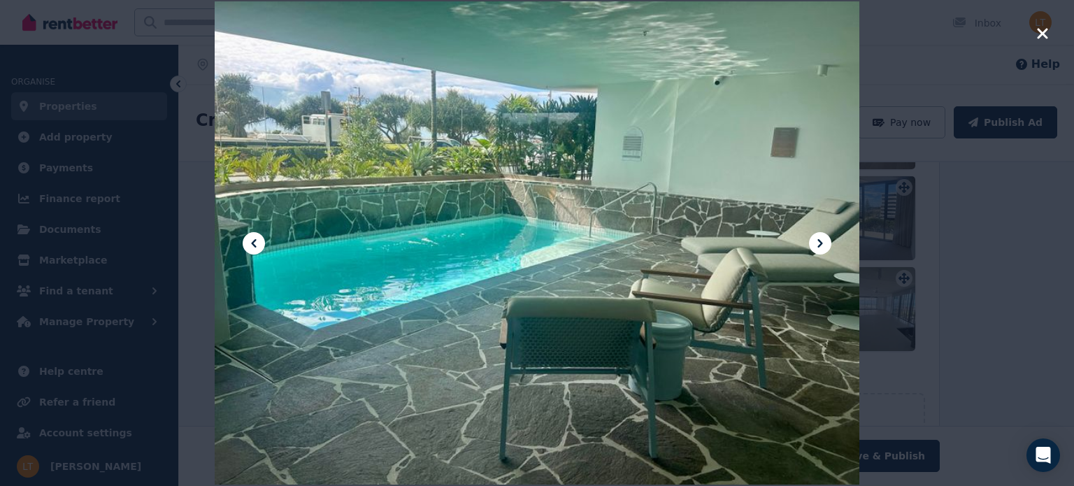
click at [814, 245] on icon at bounding box center [820, 243] width 17 height 17
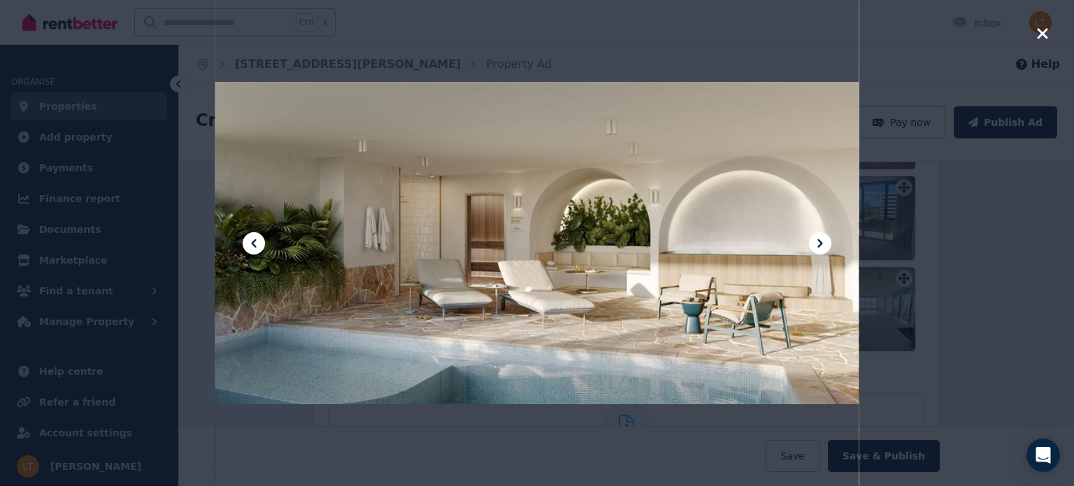
click at [814, 245] on icon at bounding box center [820, 243] width 17 height 17
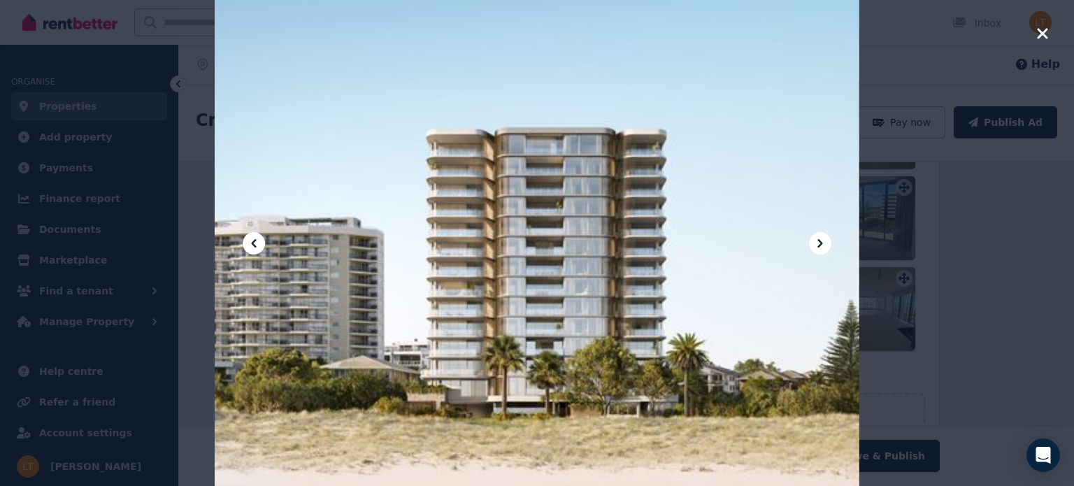
click at [814, 245] on icon at bounding box center [820, 243] width 17 height 17
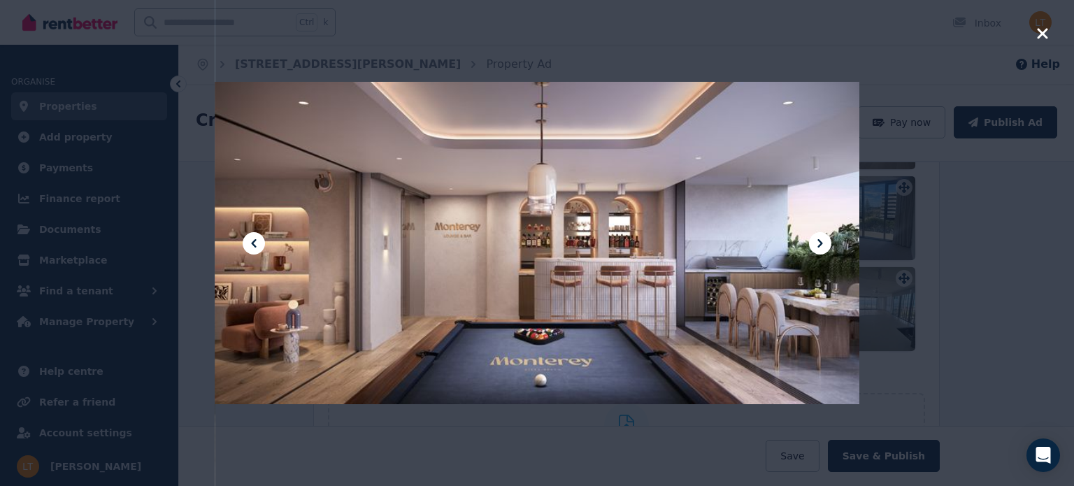
click at [814, 245] on icon at bounding box center [820, 243] width 17 height 17
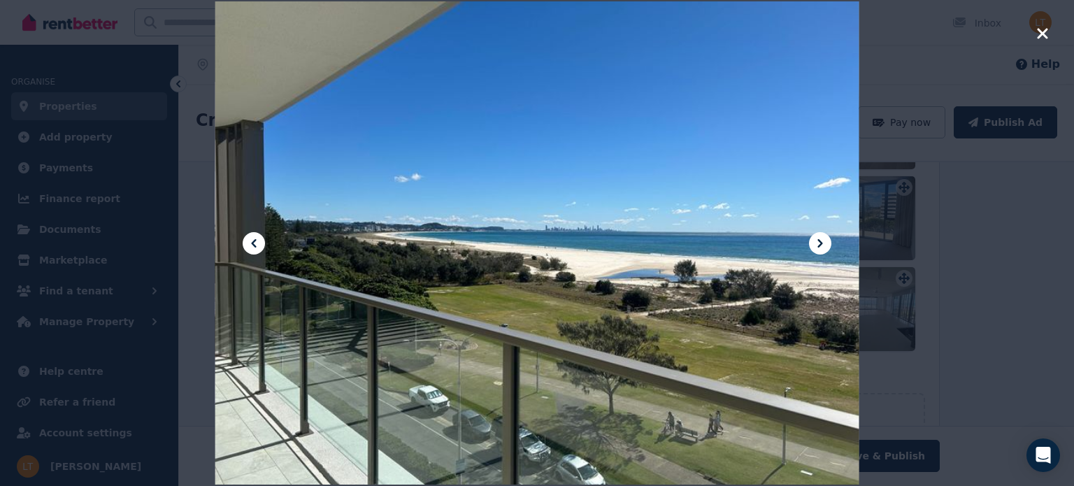
click at [814, 245] on icon at bounding box center [820, 243] width 17 height 17
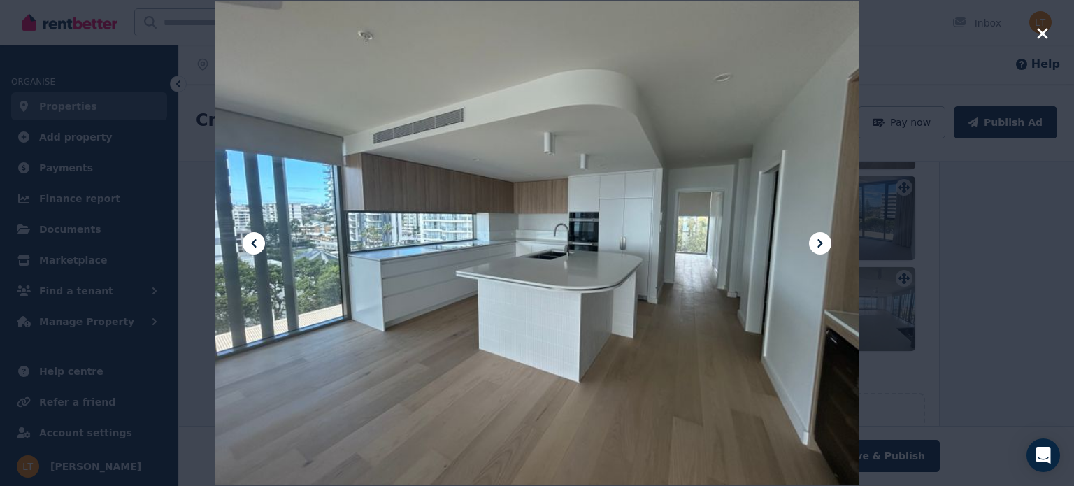
click at [814, 245] on icon at bounding box center [820, 243] width 17 height 17
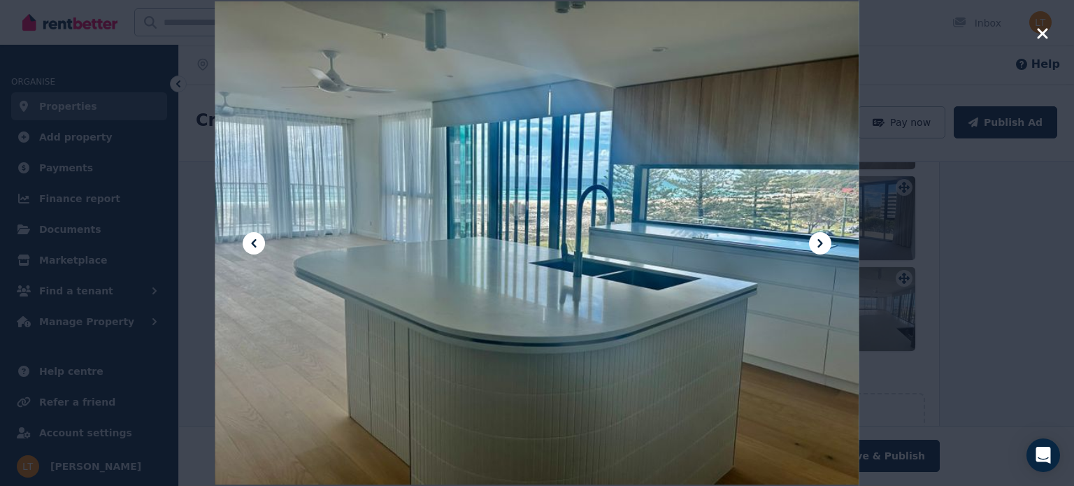
click at [814, 245] on icon at bounding box center [820, 243] width 17 height 17
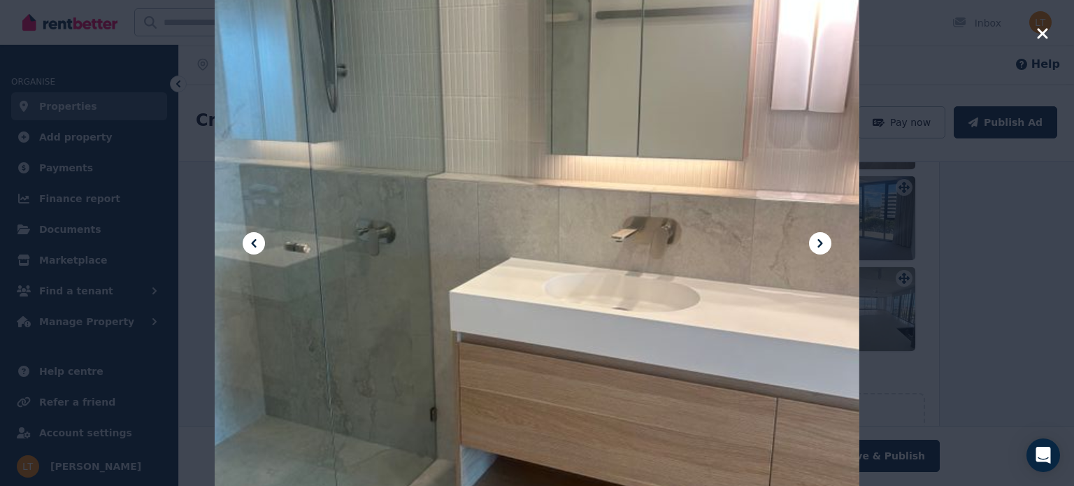
click at [814, 245] on icon at bounding box center [820, 243] width 17 height 17
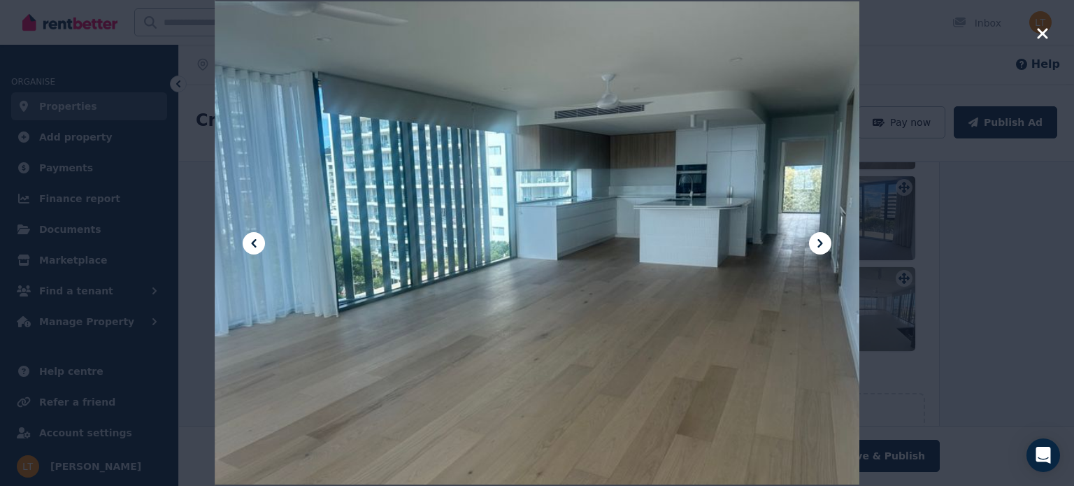
click at [814, 245] on icon at bounding box center [820, 243] width 17 height 17
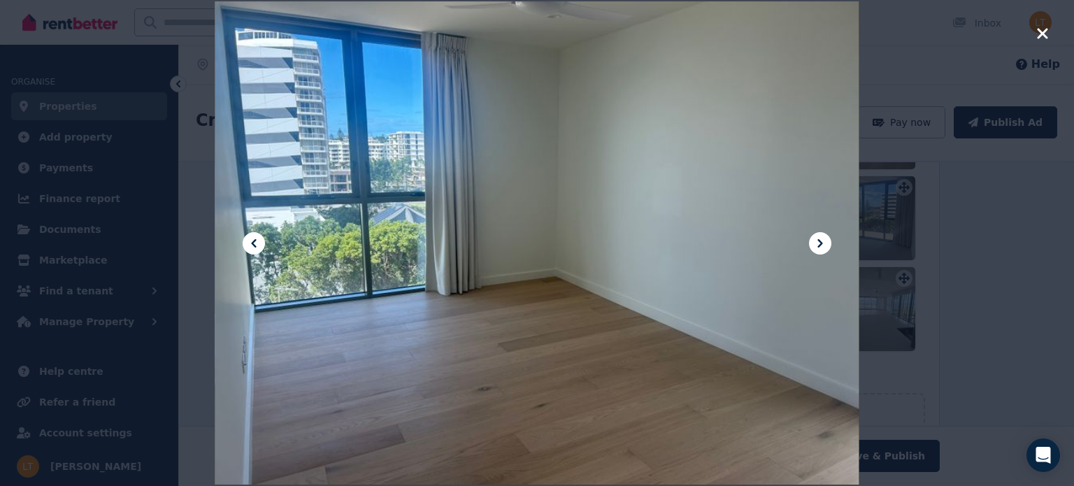
click at [814, 245] on icon at bounding box center [820, 243] width 17 height 17
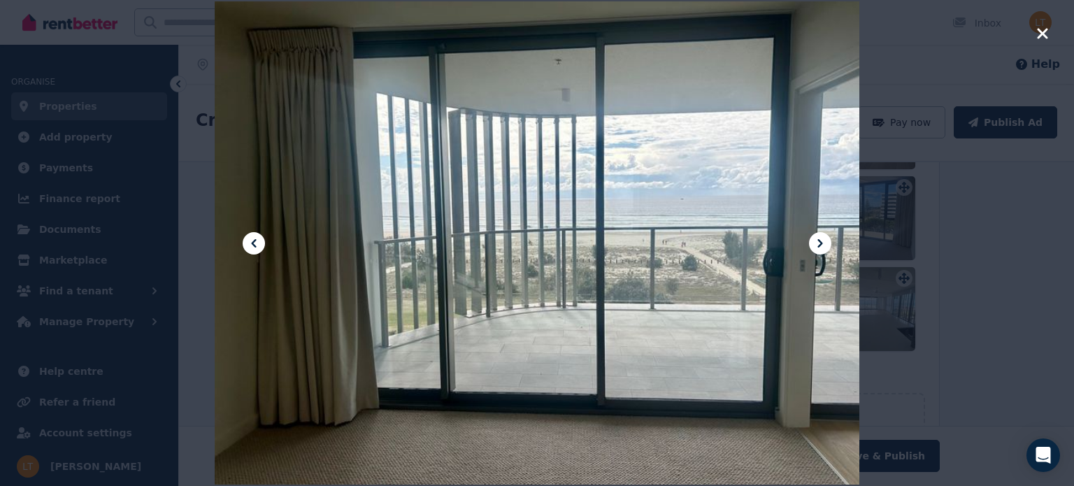
click at [814, 245] on icon at bounding box center [820, 243] width 17 height 17
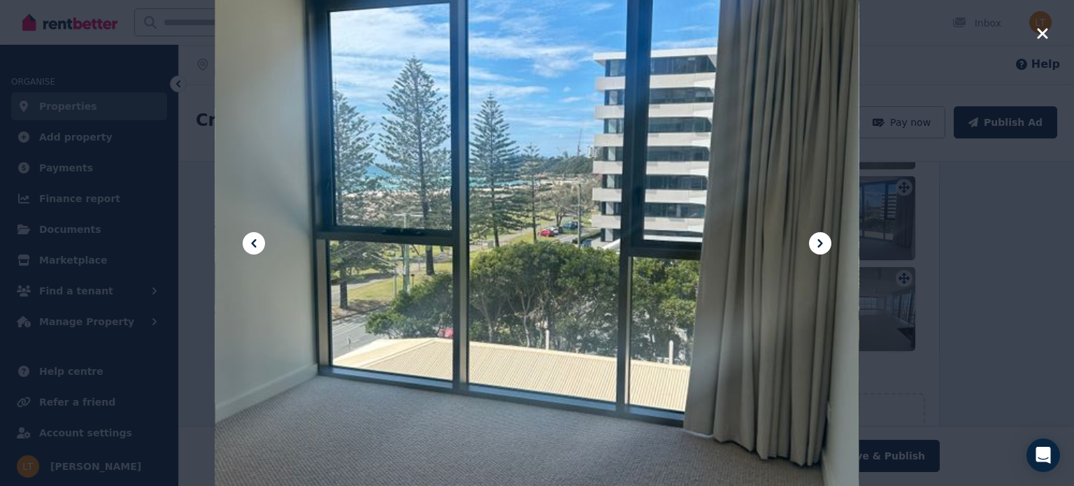
click at [814, 245] on icon at bounding box center [820, 243] width 17 height 17
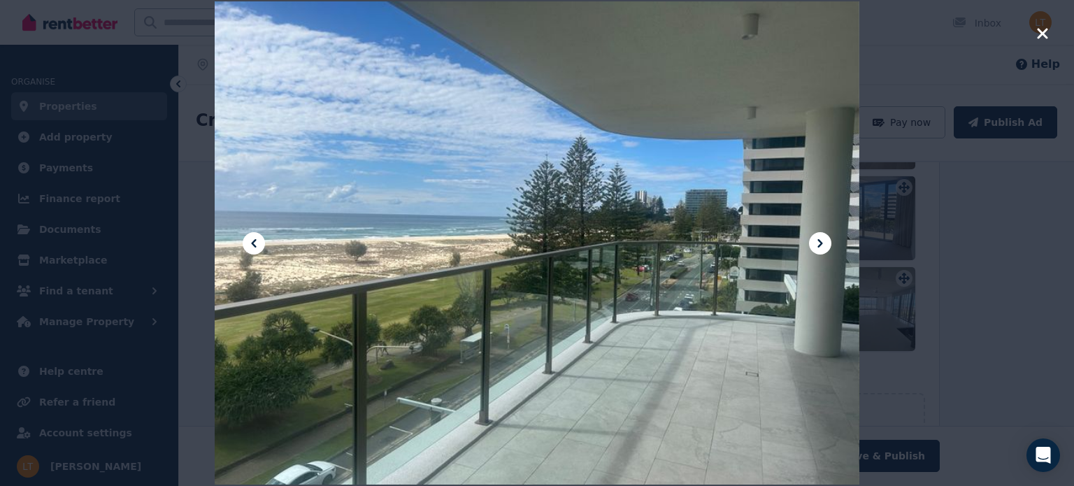
click at [814, 245] on icon at bounding box center [820, 243] width 17 height 17
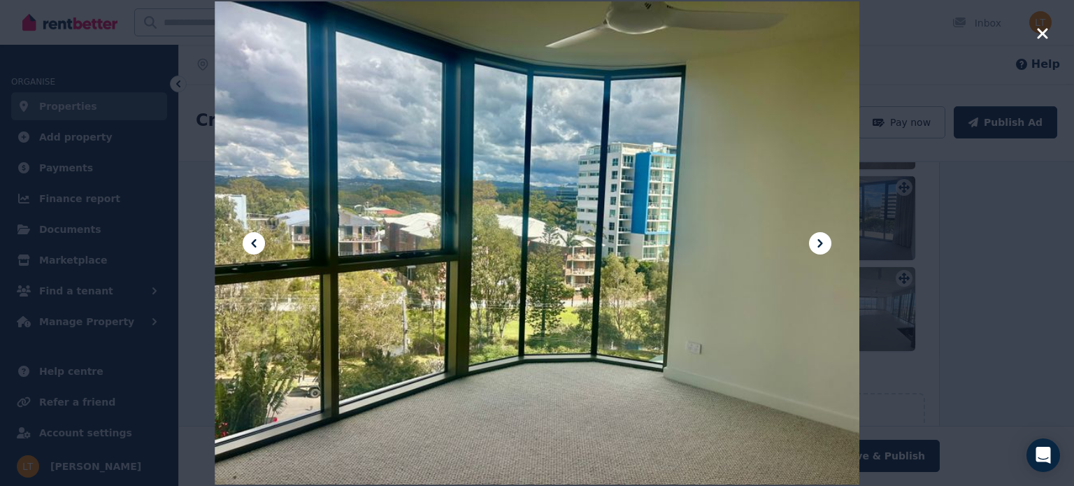
click at [814, 245] on icon at bounding box center [820, 243] width 17 height 17
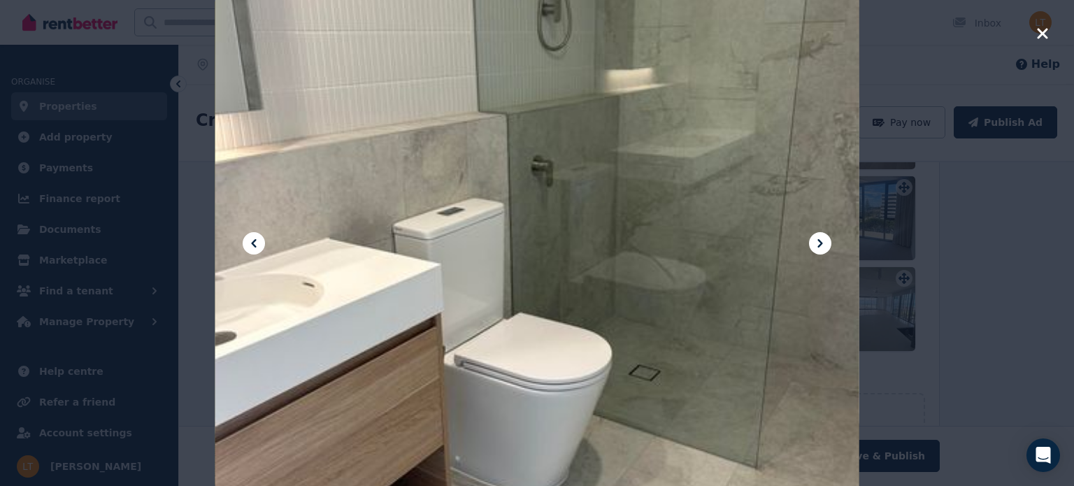
click at [814, 245] on icon at bounding box center [820, 243] width 17 height 17
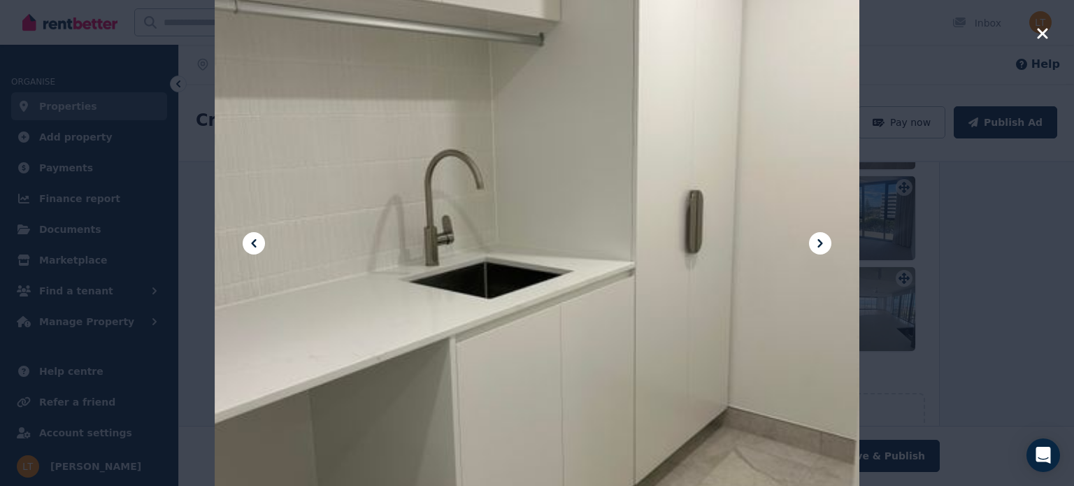
click at [814, 245] on icon at bounding box center [820, 243] width 17 height 17
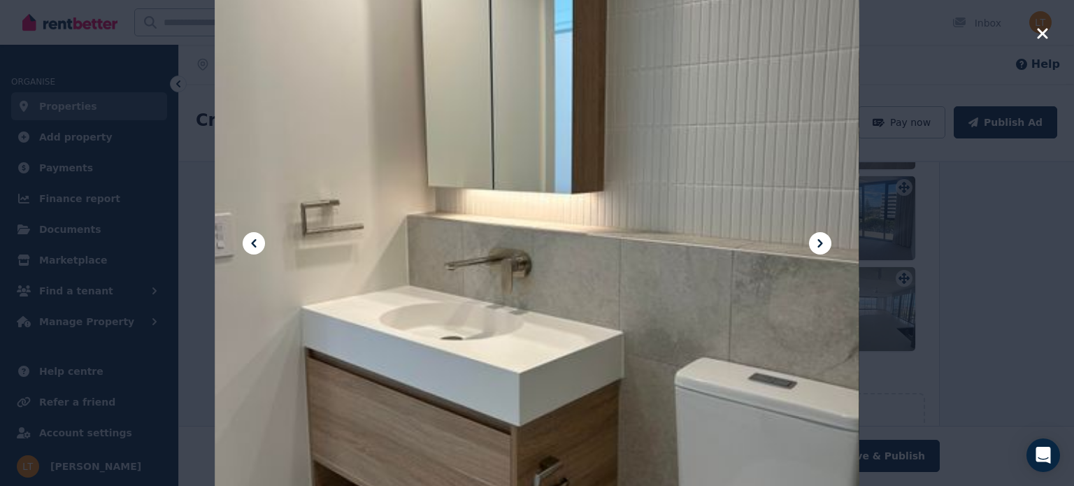
click at [814, 245] on icon at bounding box center [820, 243] width 17 height 17
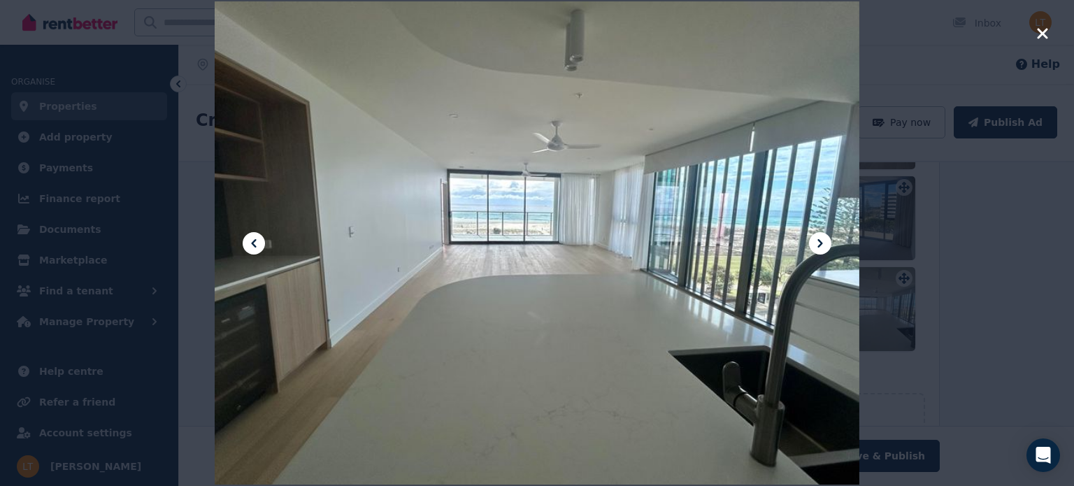
click at [814, 245] on icon at bounding box center [820, 243] width 17 height 17
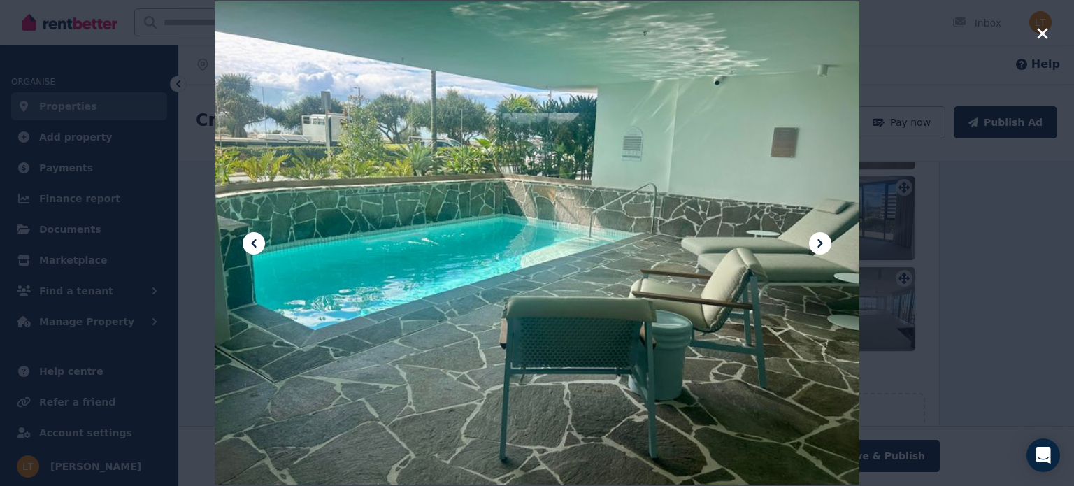
click at [1040, 33] on icon "button" at bounding box center [1042, 33] width 10 height 10
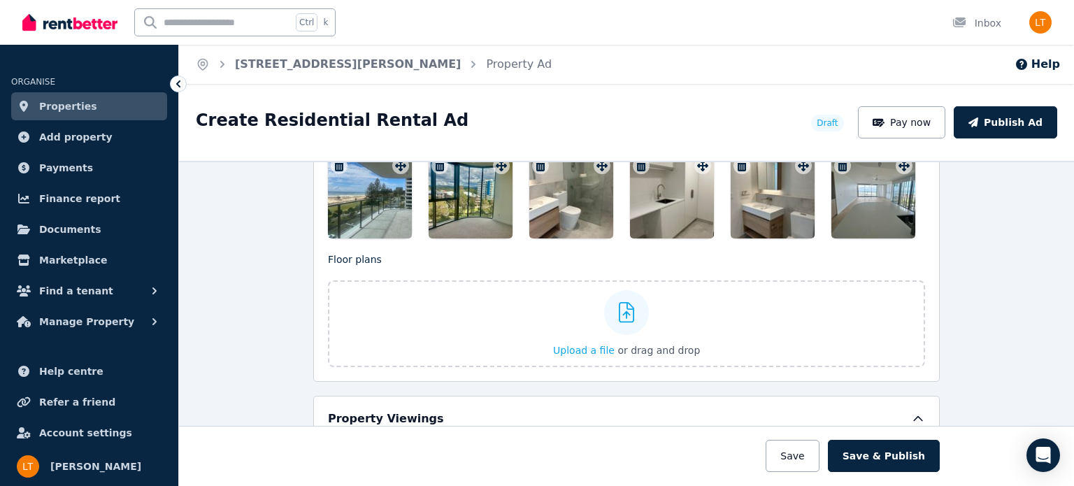
scroll to position [2066, 0]
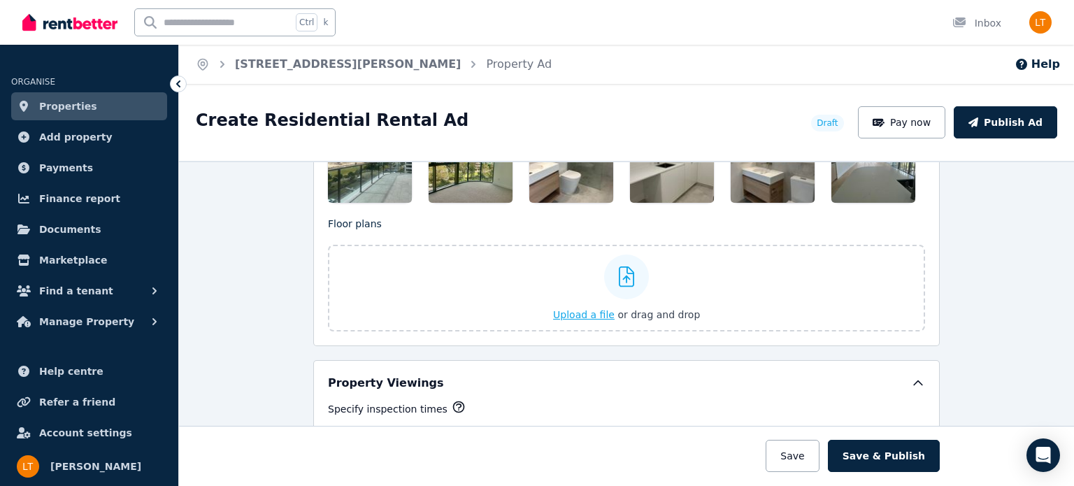
click at [577, 309] on span "Upload a file" at bounding box center [584, 314] width 62 height 11
click at [632, 309] on span "or drag and drop" at bounding box center [658, 314] width 82 height 11
click at [644, 309] on span "or drag and drop" at bounding box center [658, 314] width 82 height 11
click at [632, 309] on span "or drag and drop" at bounding box center [658, 314] width 82 height 11
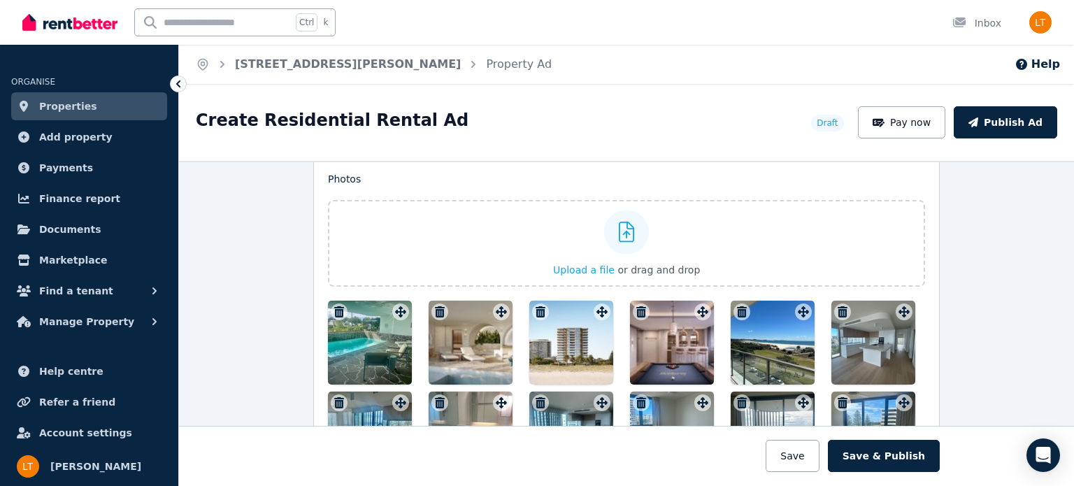
scroll to position [1703, 0]
click at [581, 264] on span "Upload a file" at bounding box center [584, 269] width 62 height 11
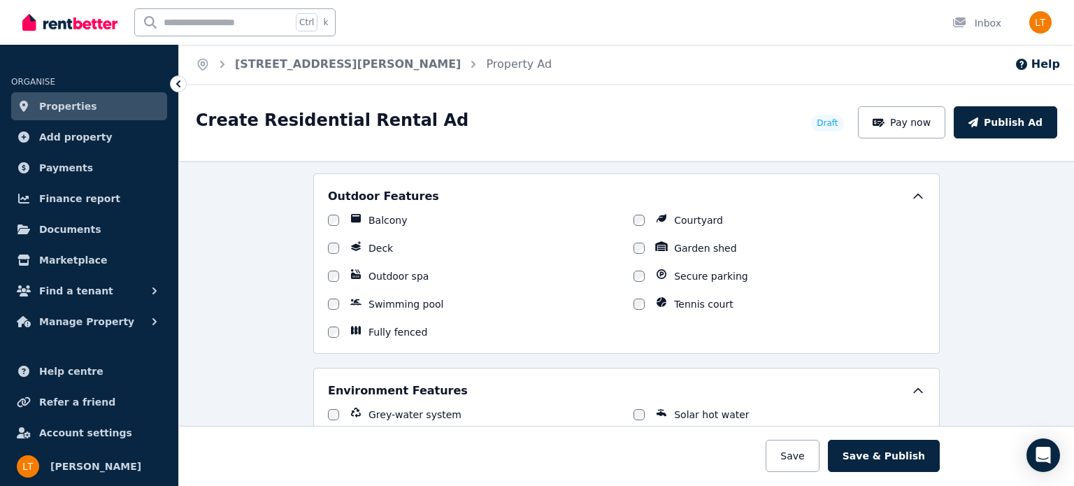
scroll to position [1362, 0]
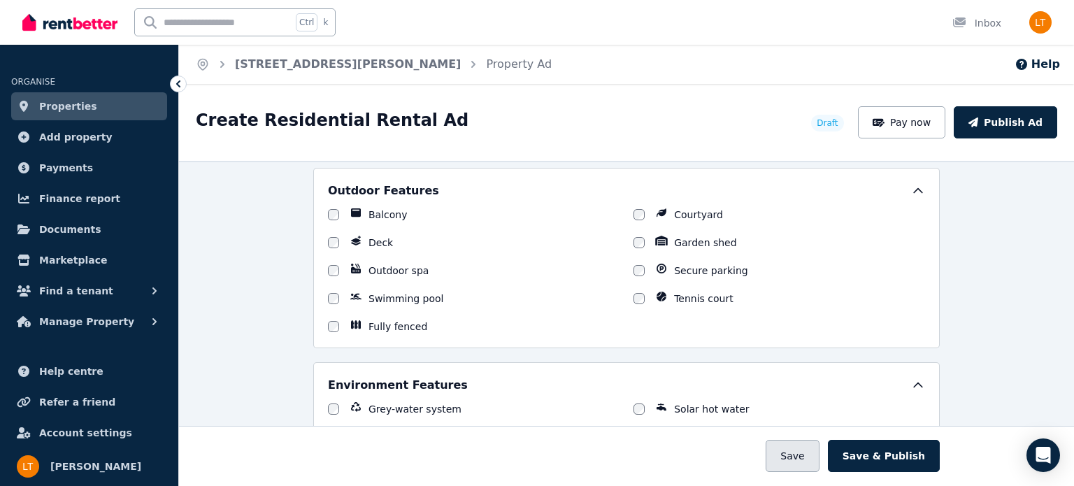
click at [802, 455] on button "Save" at bounding box center [791, 456] width 53 height 32
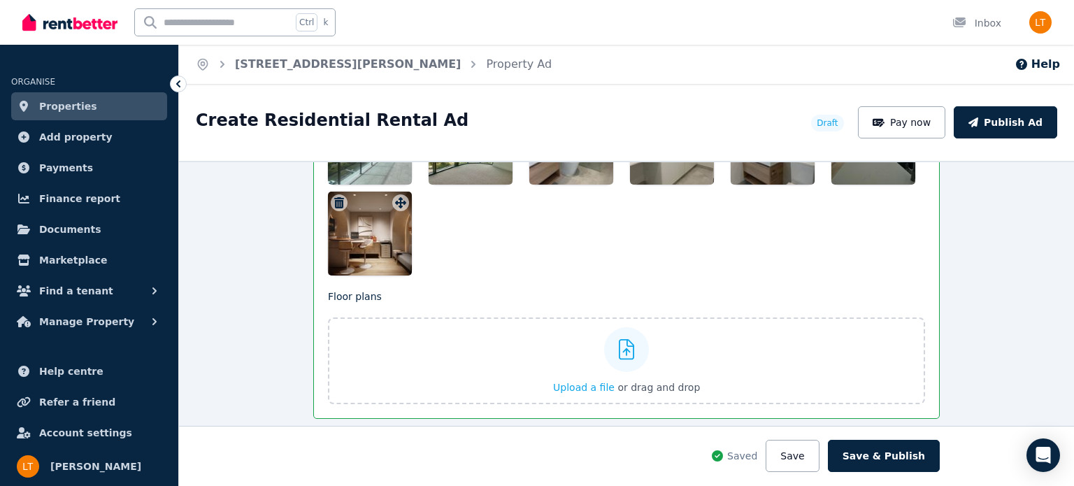
scroll to position [2199, 0]
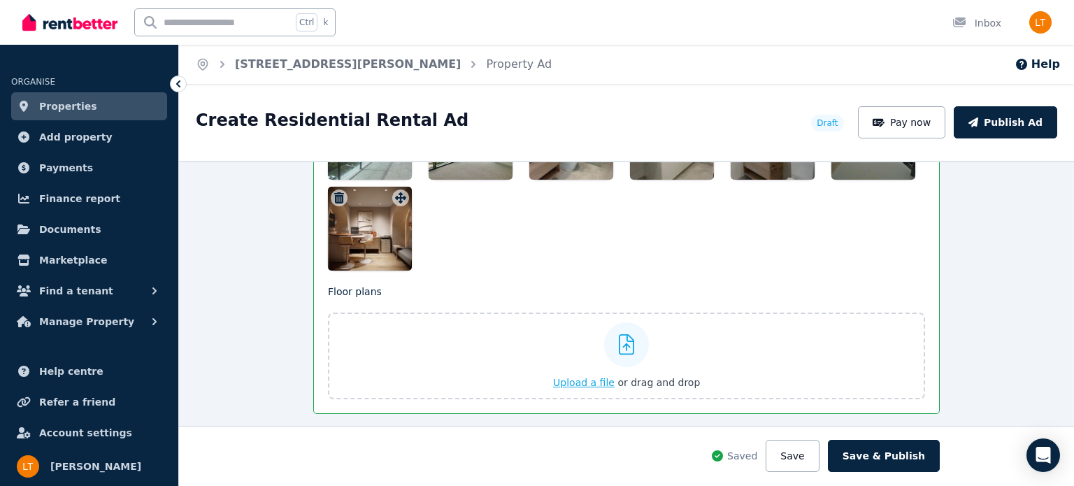
click at [592, 377] on span "Upload a file" at bounding box center [584, 382] width 62 height 11
click at [587, 377] on span "Upload a file" at bounding box center [584, 382] width 62 height 11
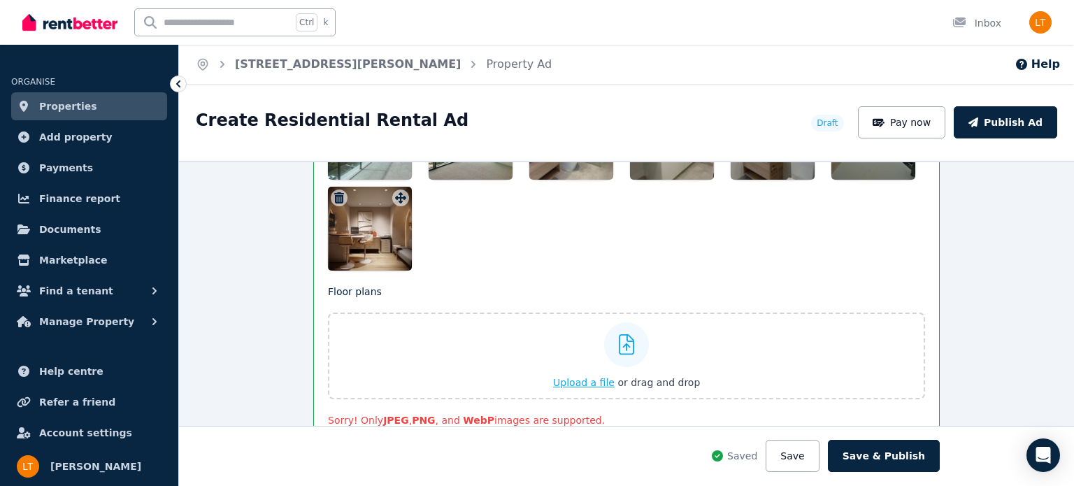
click at [591, 377] on span "Upload a file" at bounding box center [584, 382] width 62 height 11
click at [570, 377] on span "Upload a file" at bounding box center [584, 382] width 62 height 11
drag, startPoint x: 801, startPoint y: 452, endPoint x: 818, endPoint y: 426, distance: 30.2
click at [800, 452] on button "Save" at bounding box center [791, 456] width 53 height 32
click at [589, 377] on span "Upload a file" at bounding box center [584, 382] width 62 height 11
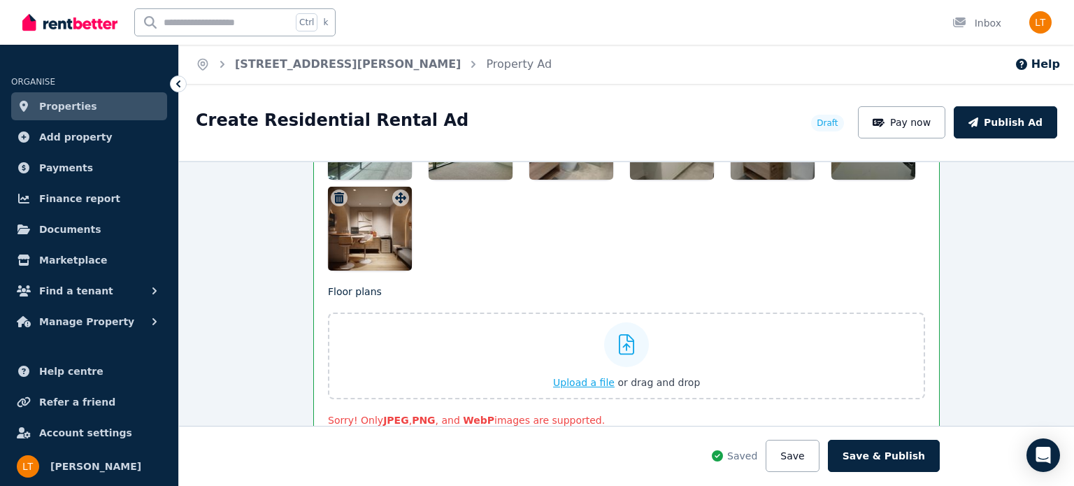
click at [642, 377] on span "or drag and drop" at bounding box center [658, 382] width 82 height 11
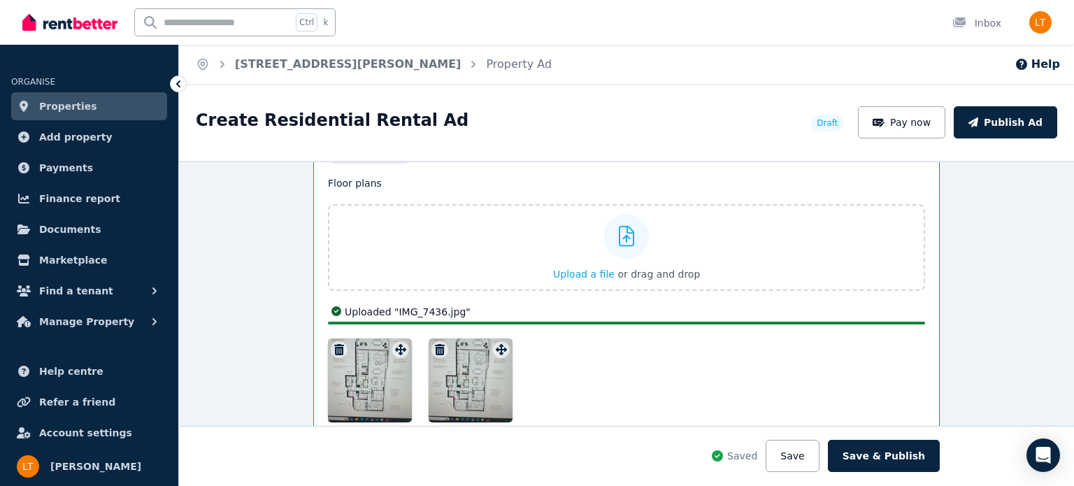
scroll to position [2347, 0]
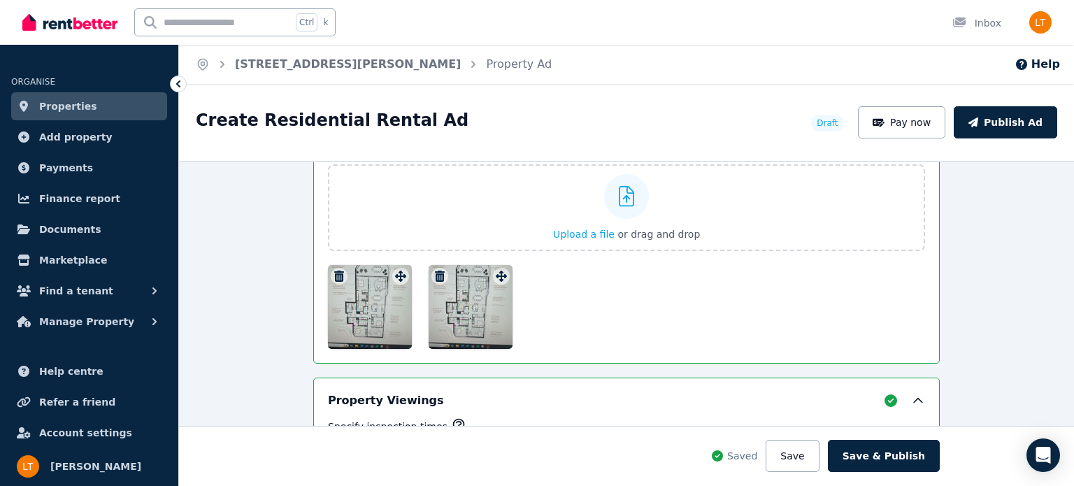
click at [335, 271] on icon "button" at bounding box center [339, 276] width 10 height 11
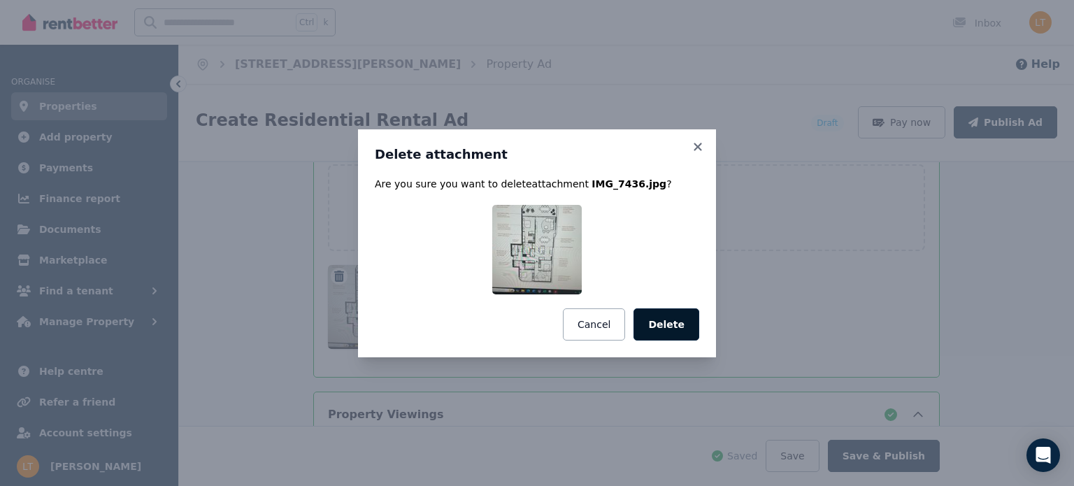
click at [670, 324] on button "Delete" at bounding box center [666, 324] width 66 height 32
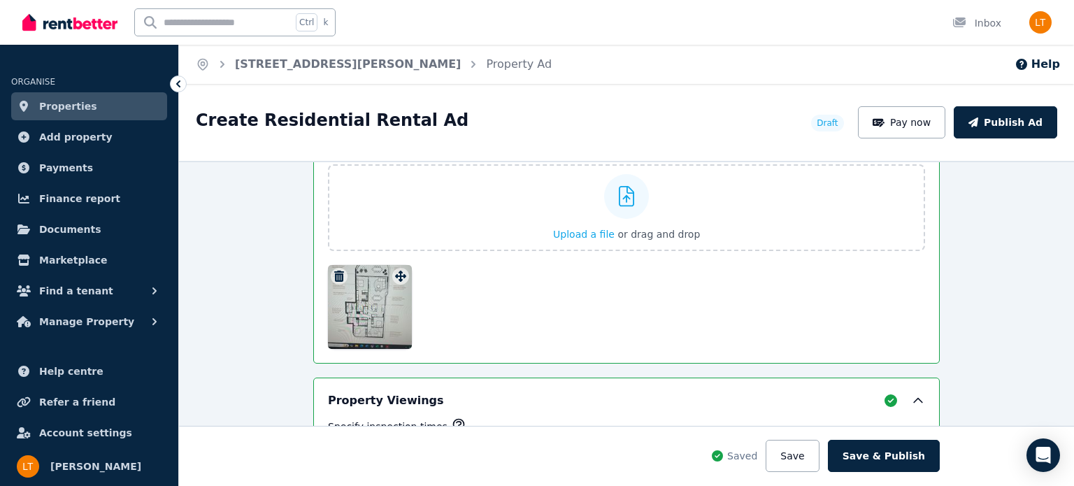
click at [370, 293] on div at bounding box center [370, 307] width 84 height 84
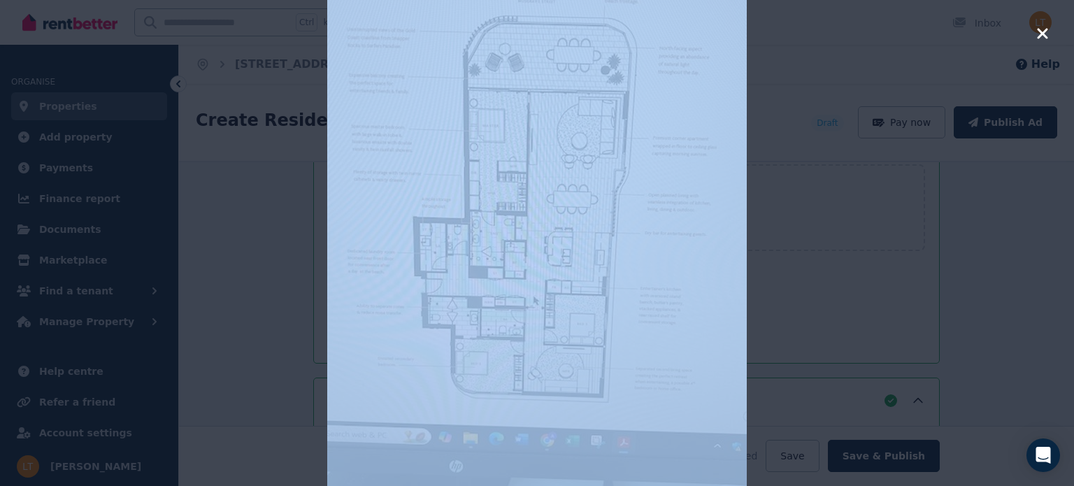
click at [462, 252] on img at bounding box center [536, 243] width 419 height 559
click at [1042, 31] on icon "button" at bounding box center [1042, 33] width 13 height 17
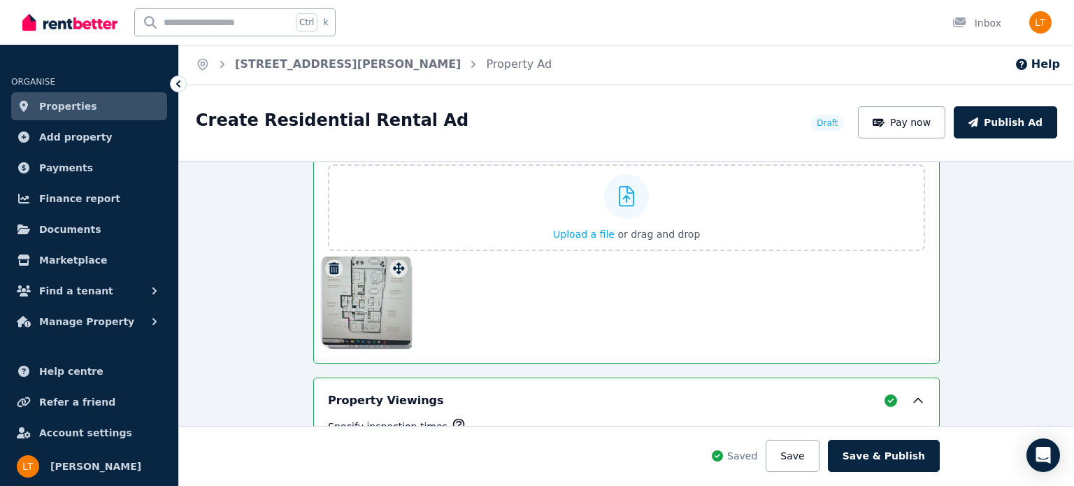
click at [397, 271] on div "Floor plans Upload a file or drag and drop Uploaded " IMG_7436.jpg " Uploaded "…" at bounding box center [626, 242] width 597 height 213
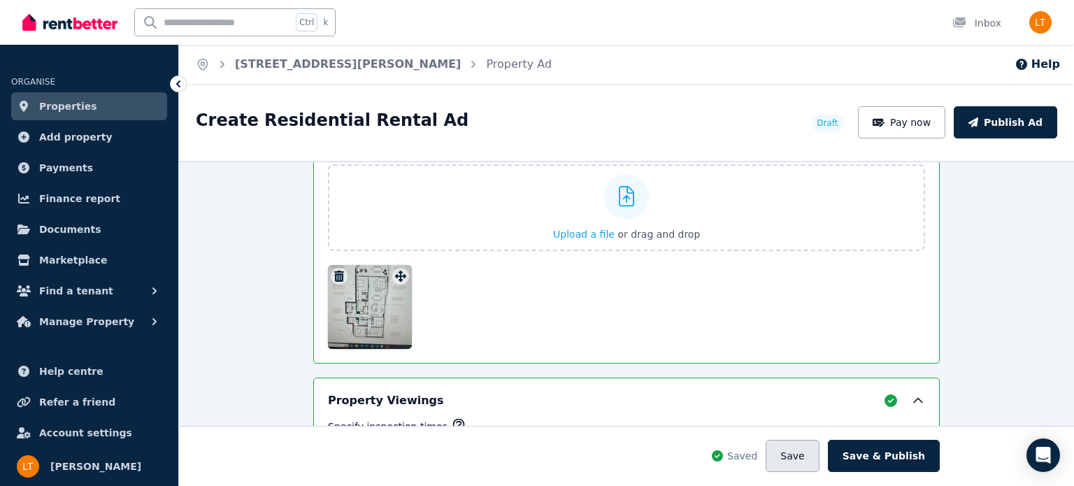
click at [793, 447] on button "Save" at bounding box center [791, 456] width 53 height 32
